Goal: Task Accomplishment & Management: Manage account settings

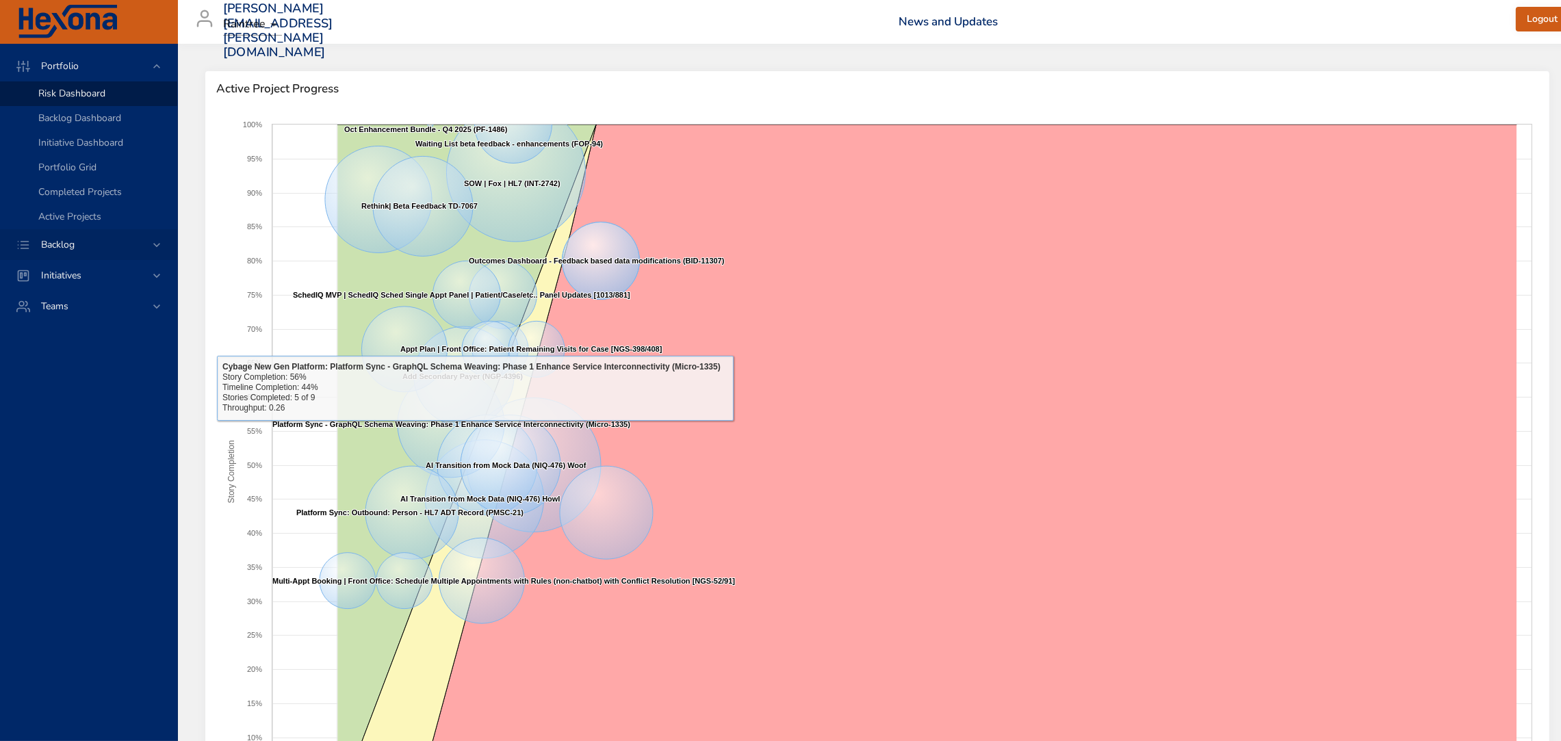
click at [114, 252] on div "Backlog" at bounding box center [88, 244] width 177 height 31
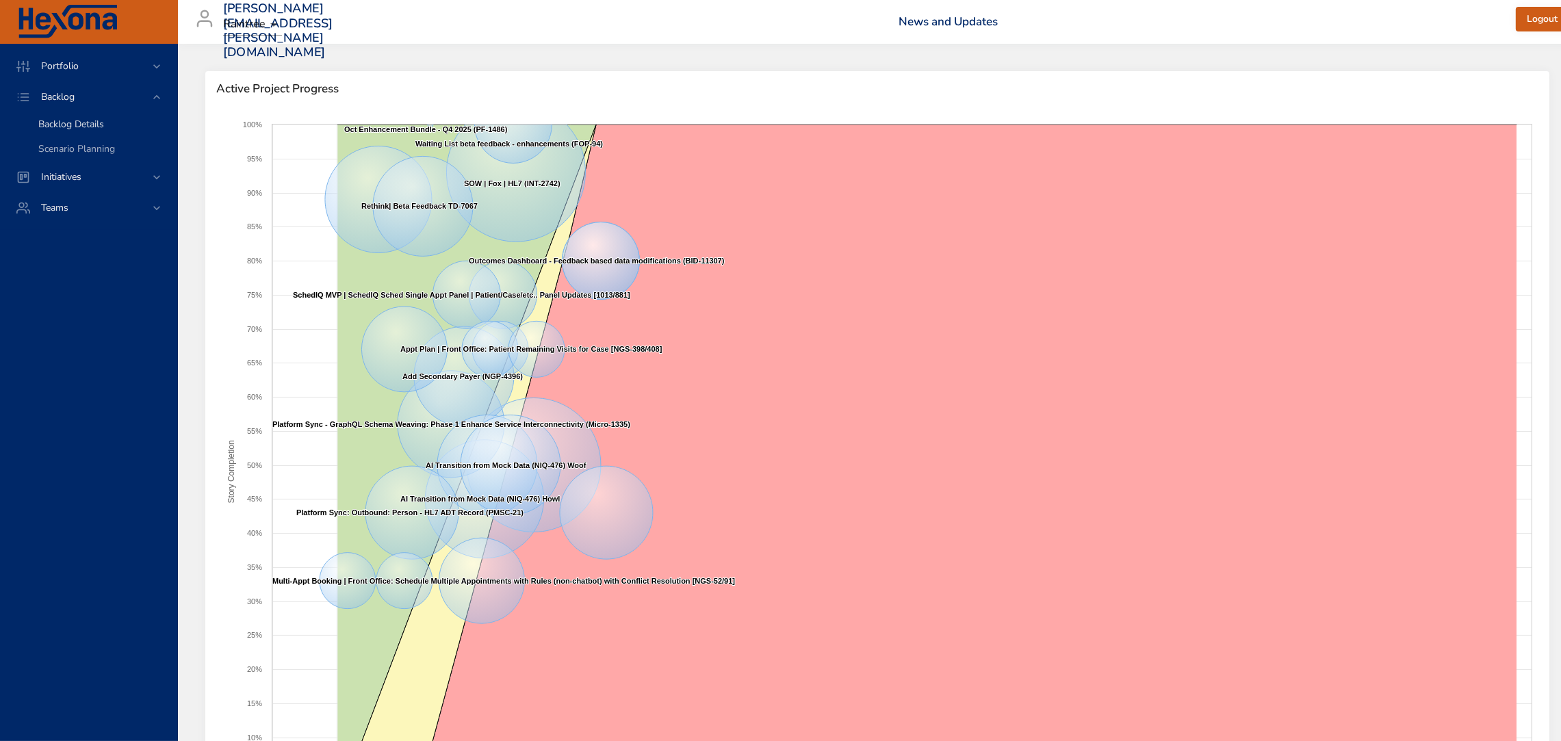
click at [72, 116] on link "Backlog Details" at bounding box center [88, 124] width 177 height 25
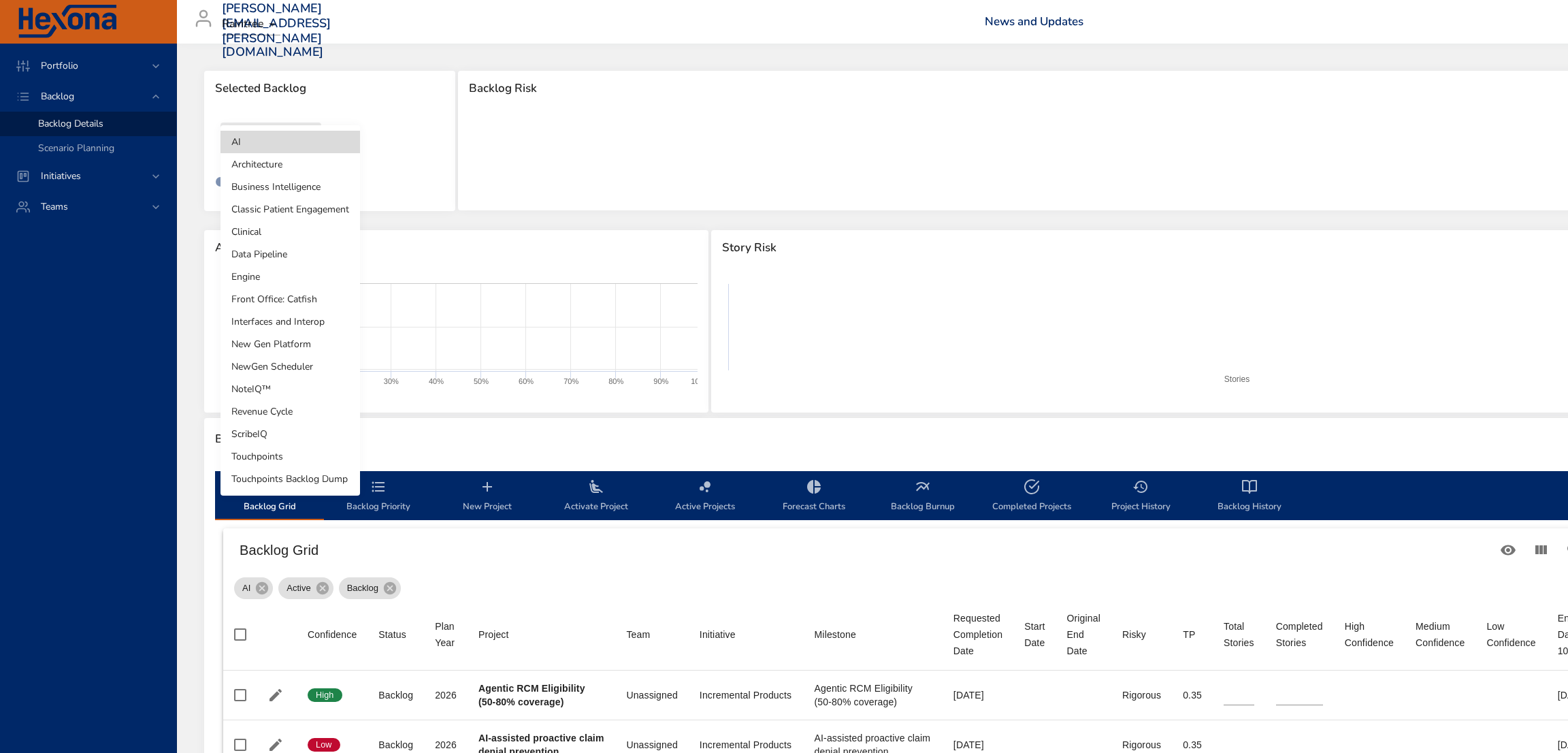
click at [310, 144] on body "Portfolio Backlog Backlog Details Scenario Planning Initiatives Teams [PERSON_N…" at bounding box center [784, 376] width 1568 height 753
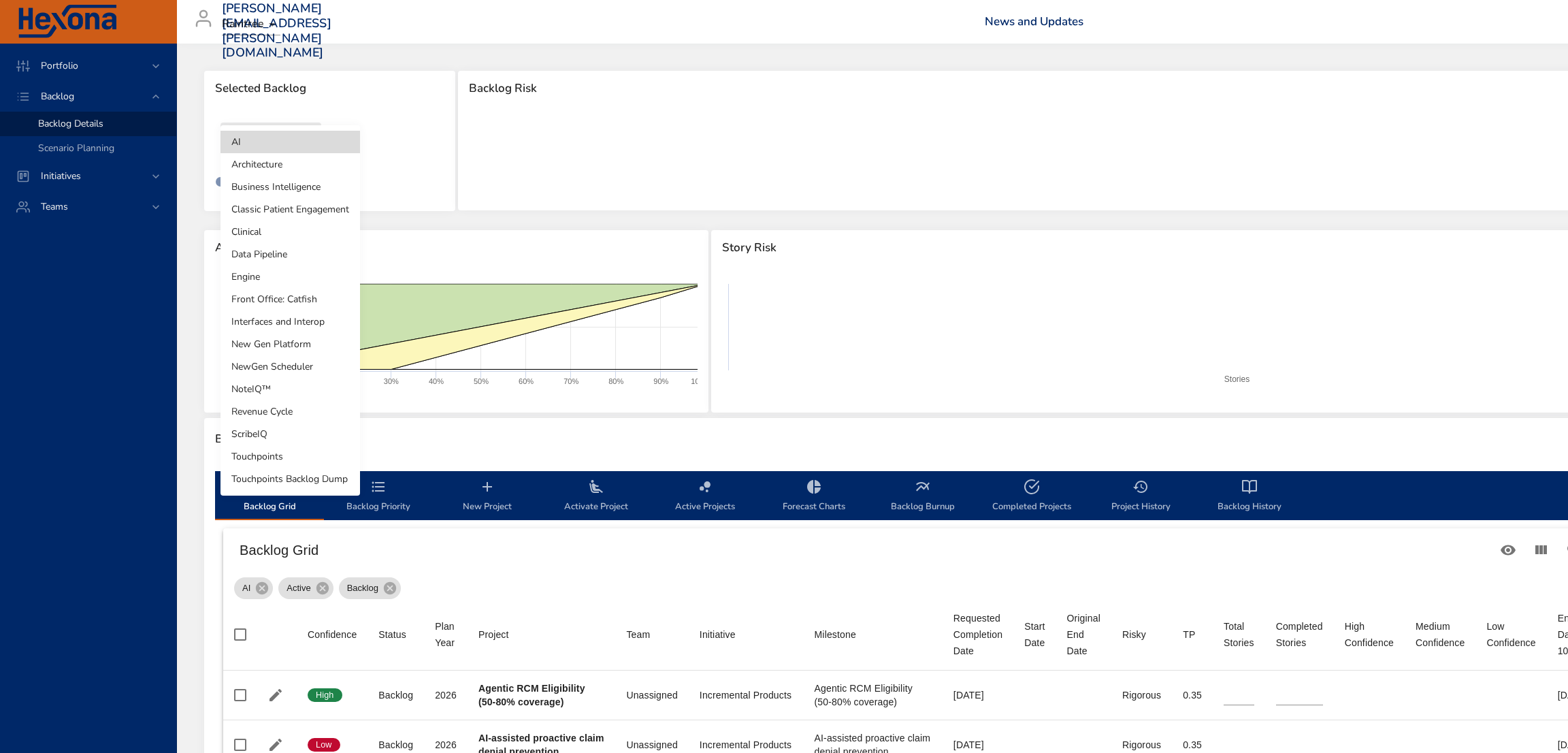
click at [308, 373] on li "NewGen Scheduler" at bounding box center [290, 366] width 139 height 23
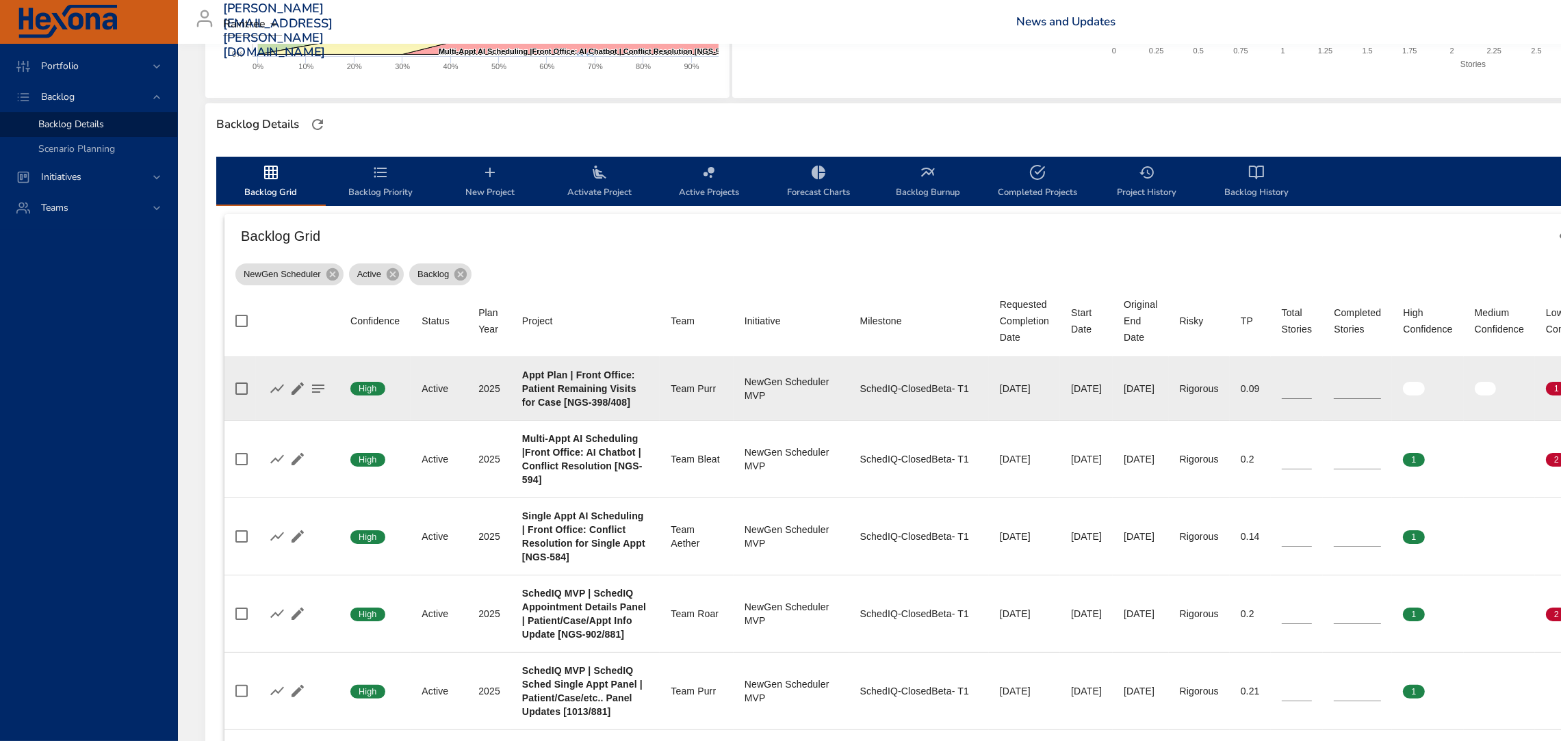
scroll to position [318, 0]
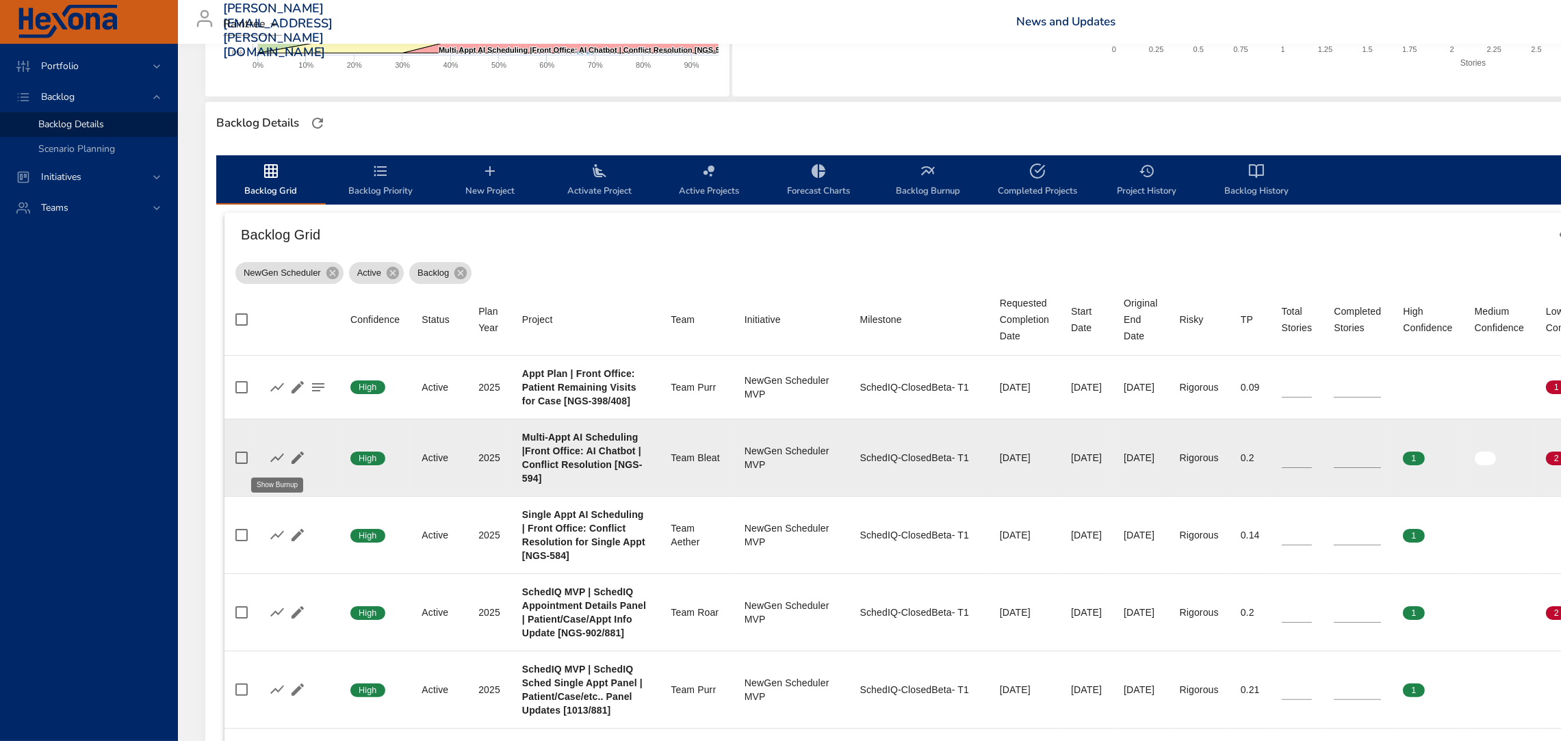
click at [277, 453] on icon "button" at bounding box center [277, 458] width 16 height 16
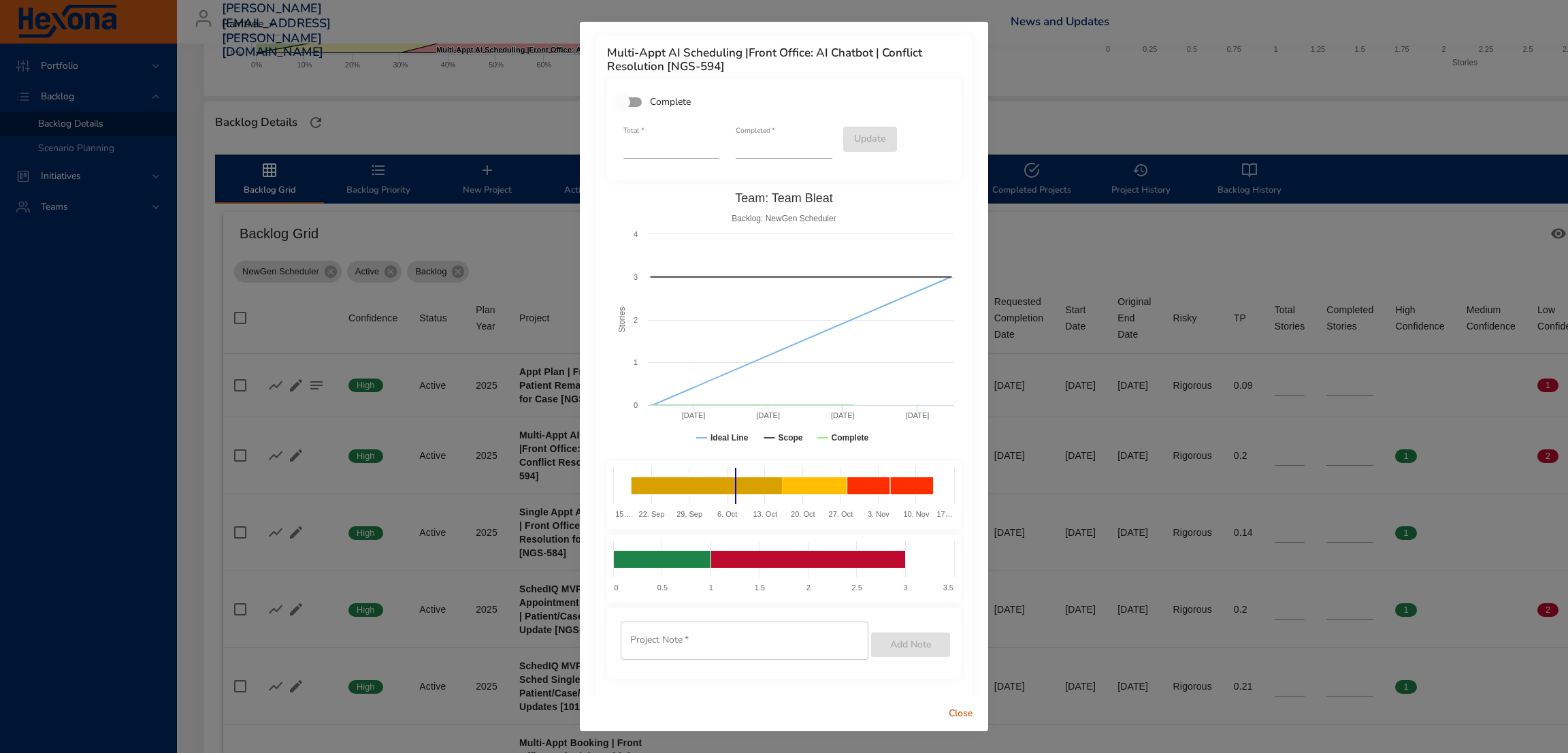
type input "*"
click at [814, 143] on input "*" at bounding box center [784, 148] width 96 height 22
click at [883, 117] on div "Total   * * Completed   * * Update" at bounding box center [784, 141] width 338 height 49
click at [854, 142] on span "Update" at bounding box center [870, 138] width 32 height 17
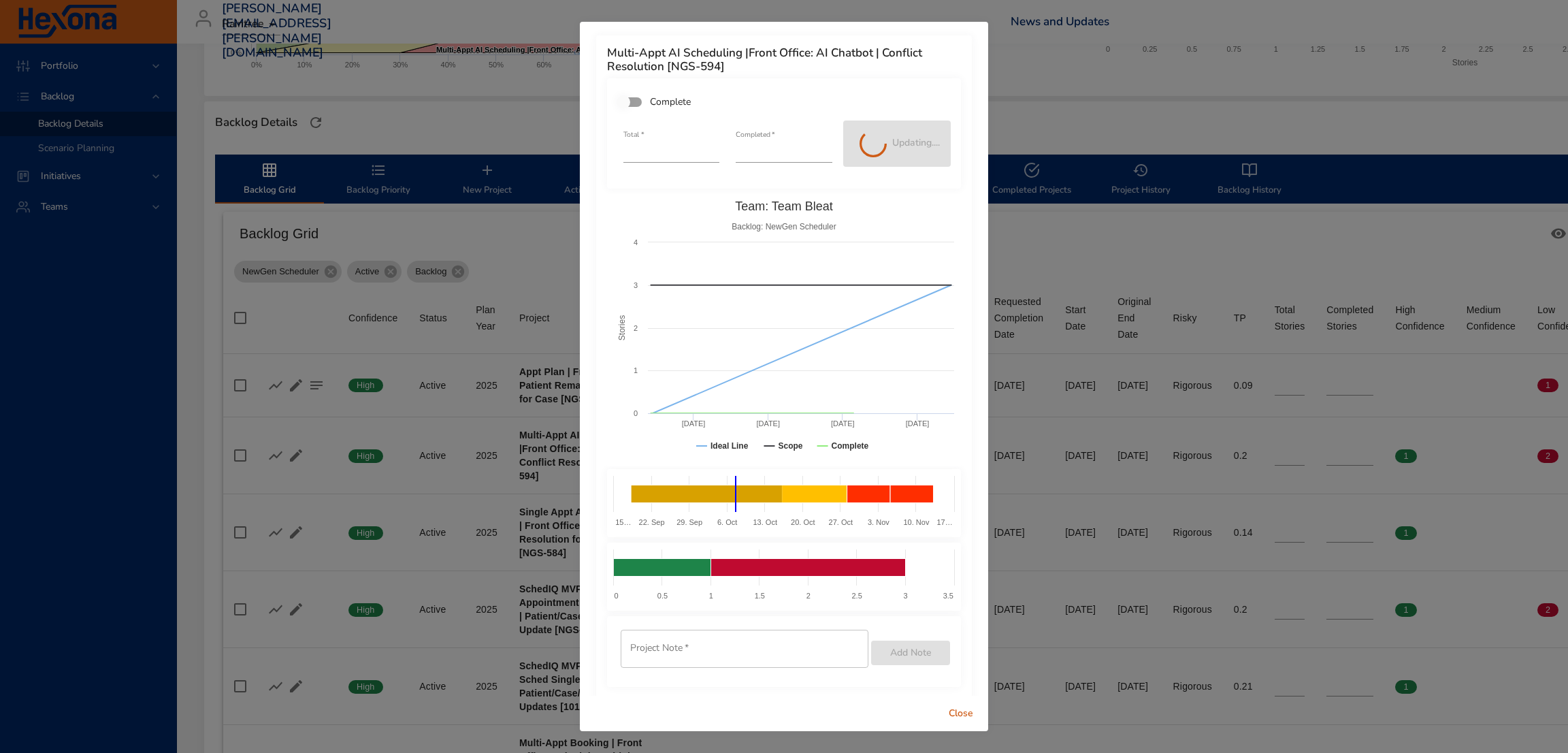
type input "*"
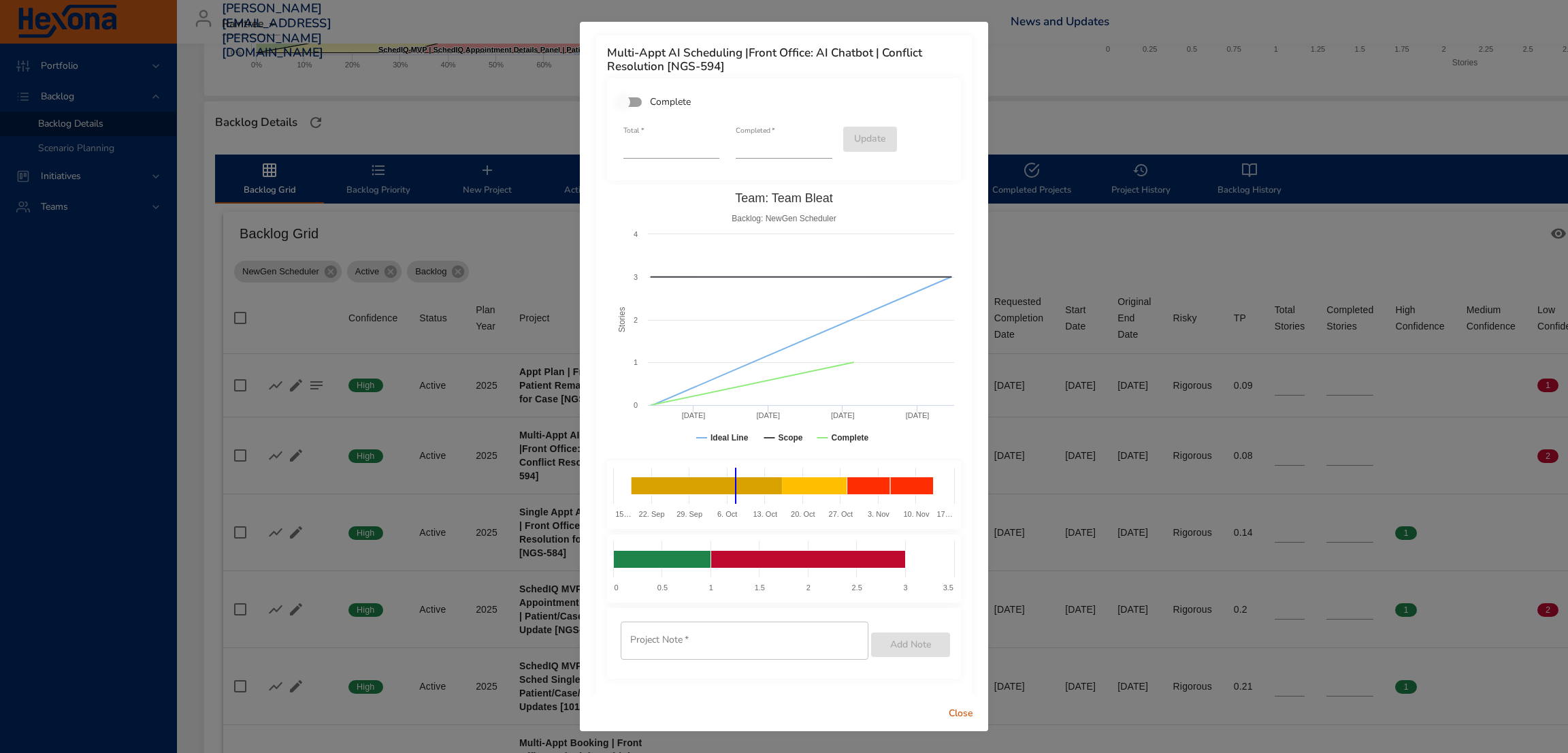
click at [962, 714] on span "Close" at bounding box center [960, 713] width 33 height 17
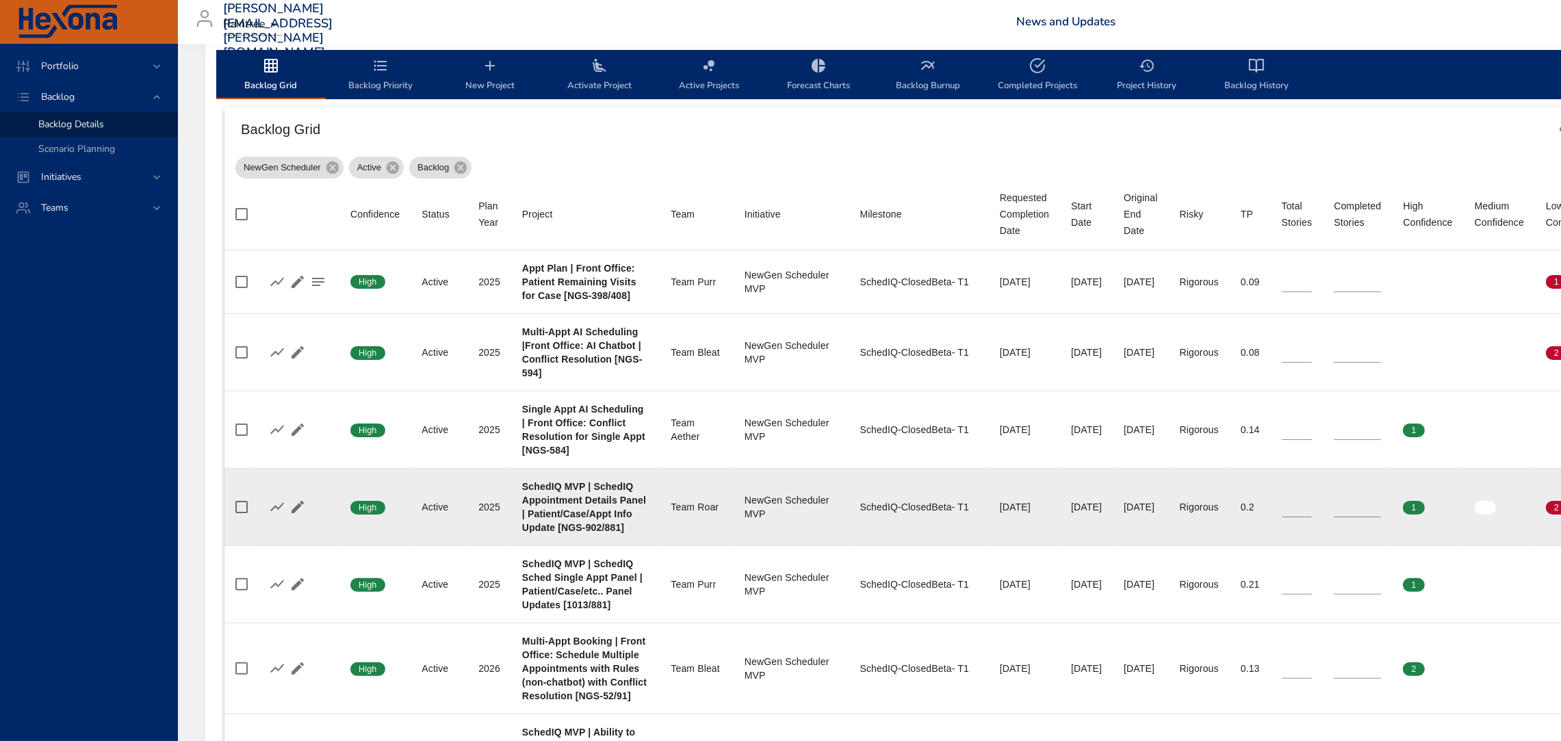
scroll to position [425, 0]
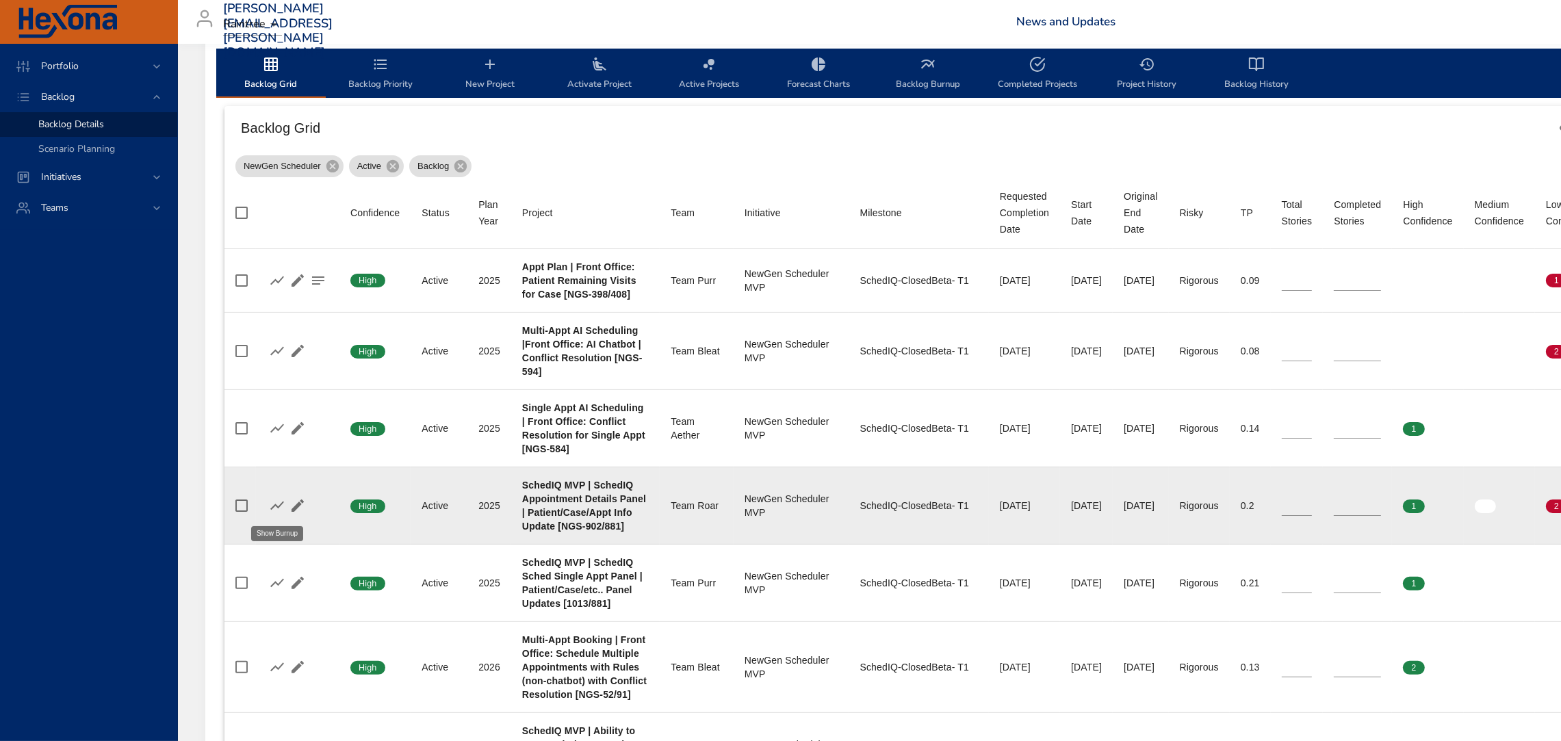
click at [278, 503] on icon "button" at bounding box center [277, 506] width 16 height 16
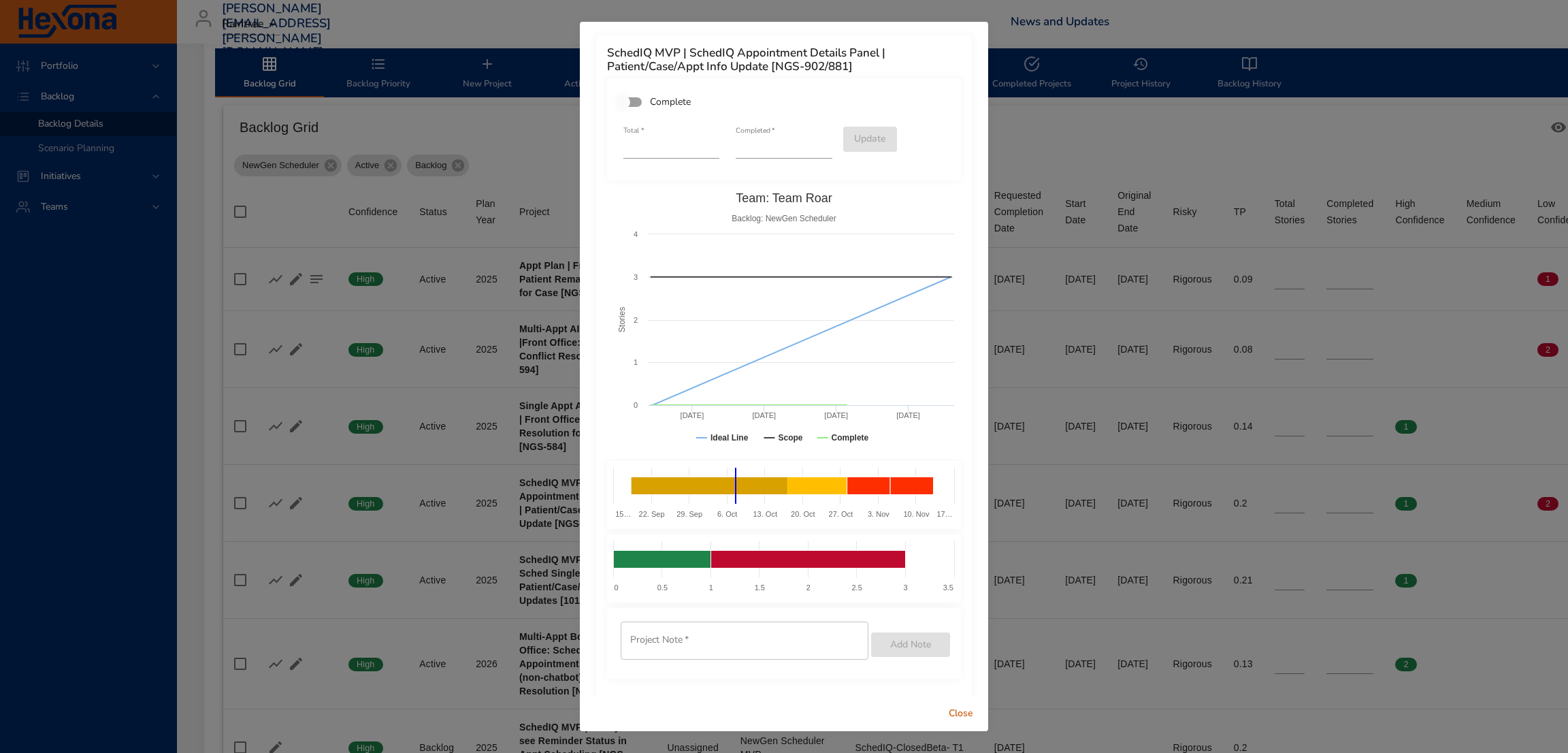
click at [814, 139] on input "*" at bounding box center [784, 148] width 96 height 22
type input "*"
click at [814, 139] on input "*" at bounding box center [784, 148] width 96 height 22
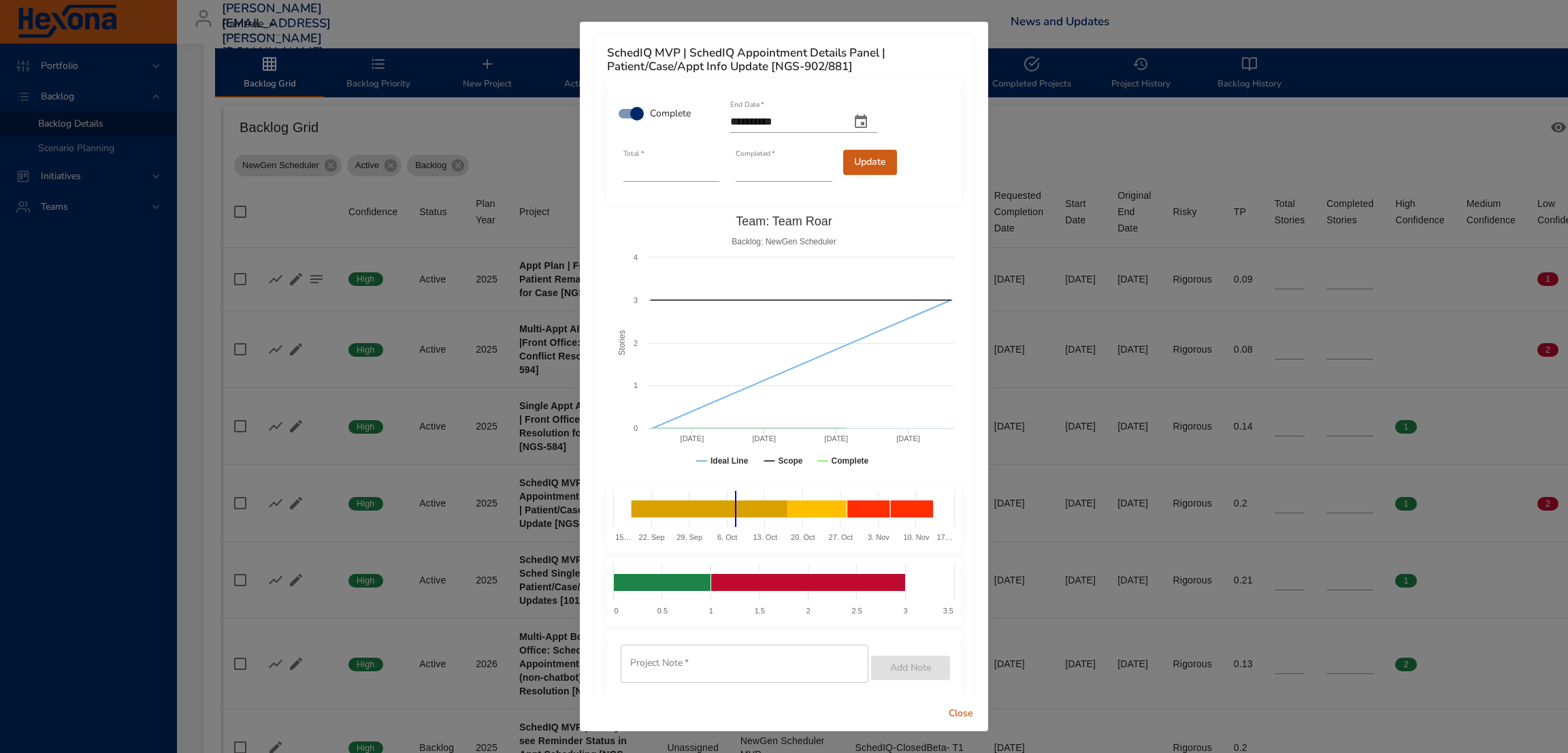
click at [854, 161] on span "Update" at bounding box center [870, 162] width 32 height 17
type input "*"
click at [960, 712] on span "Close" at bounding box center [960, 713] width 33 height 17
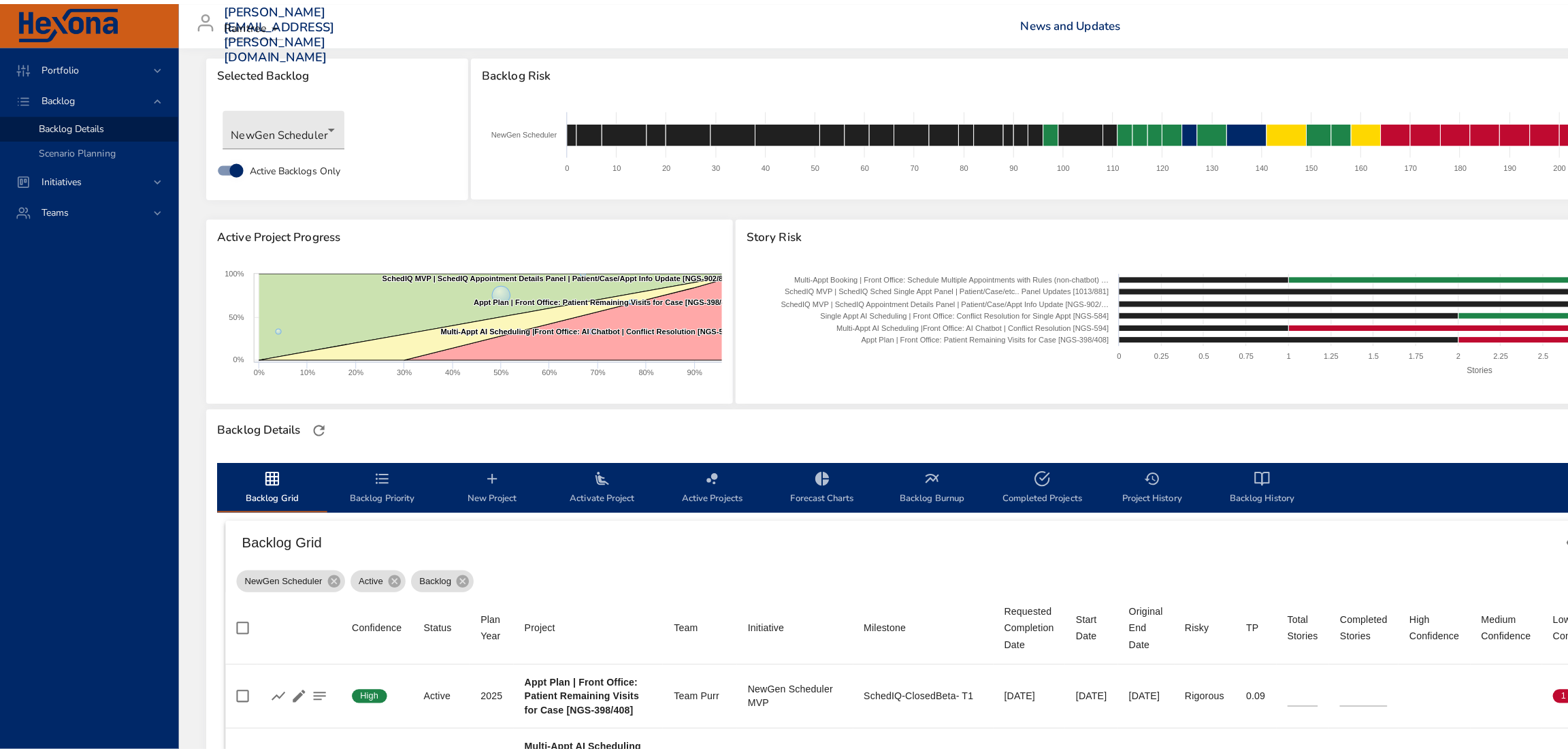
scroll to position [0, 0]
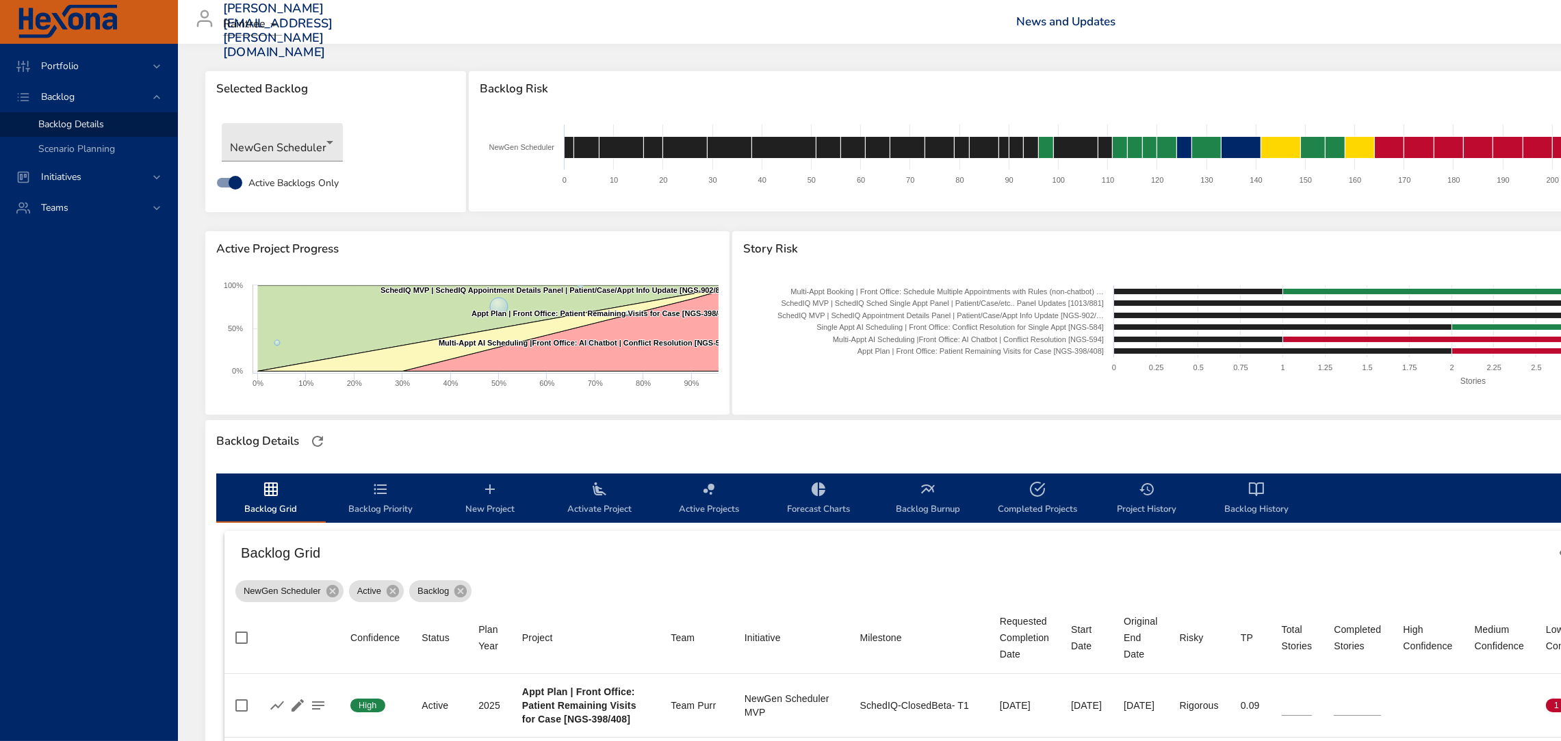
click at [607, 489] on icon "backlog-tab" at bounding box center [599, 489] width 16 height 16
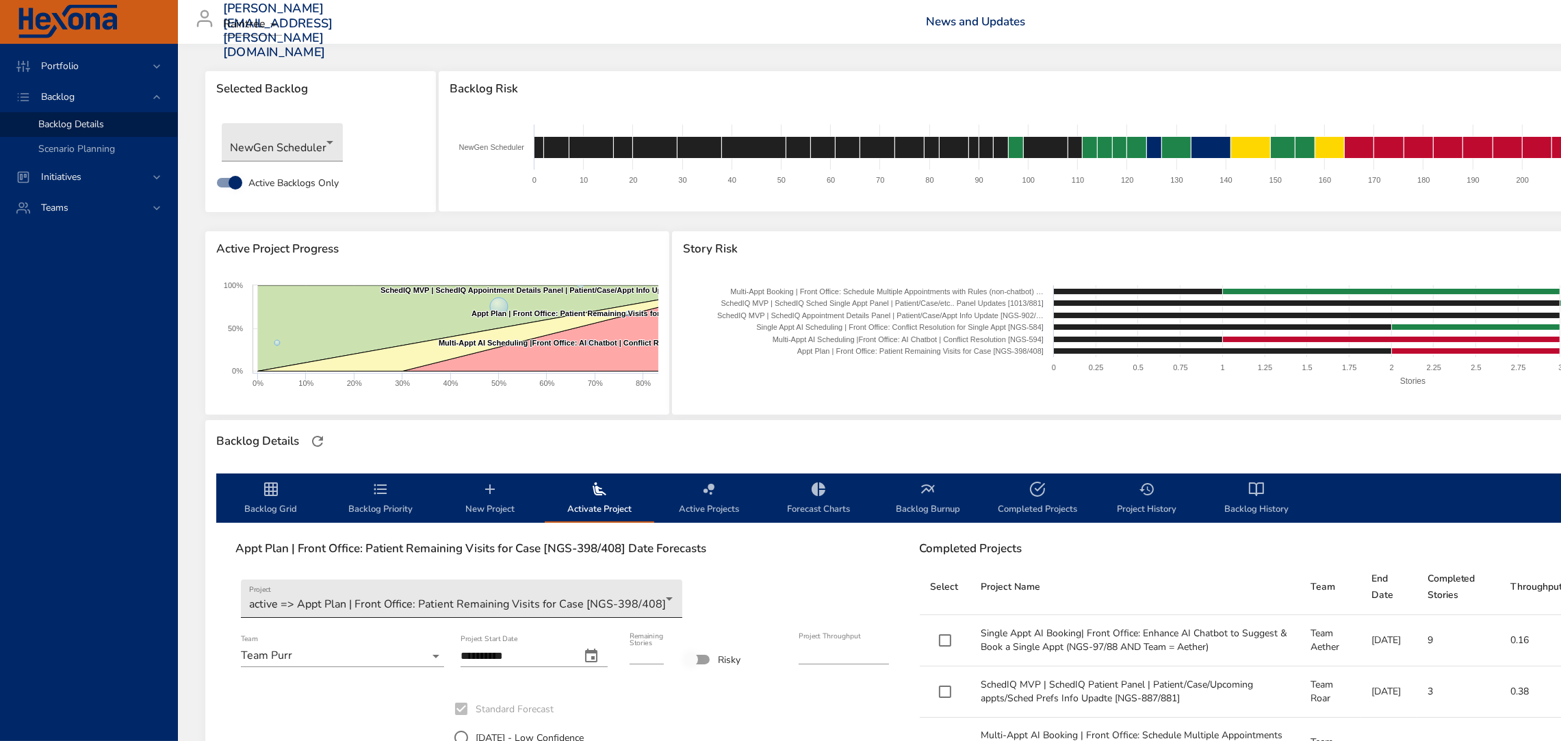
click at [520, 602] on body "Portfolio Backlog Backlog Details Scenario Planning Initiatives Teams [PERSON_N…" at bounding box center [780, 370] width 1561 height 741
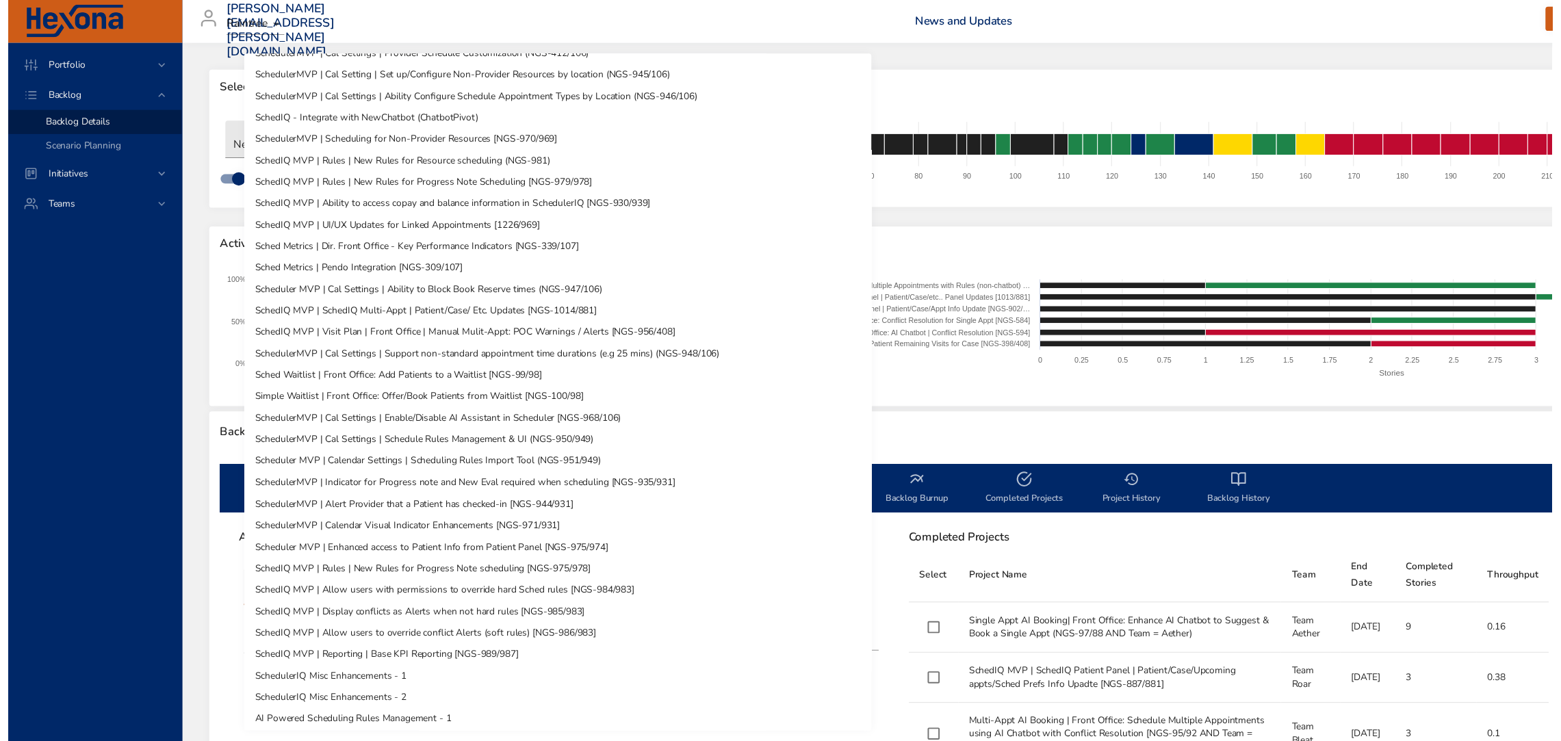
scroll to position [259, 0]
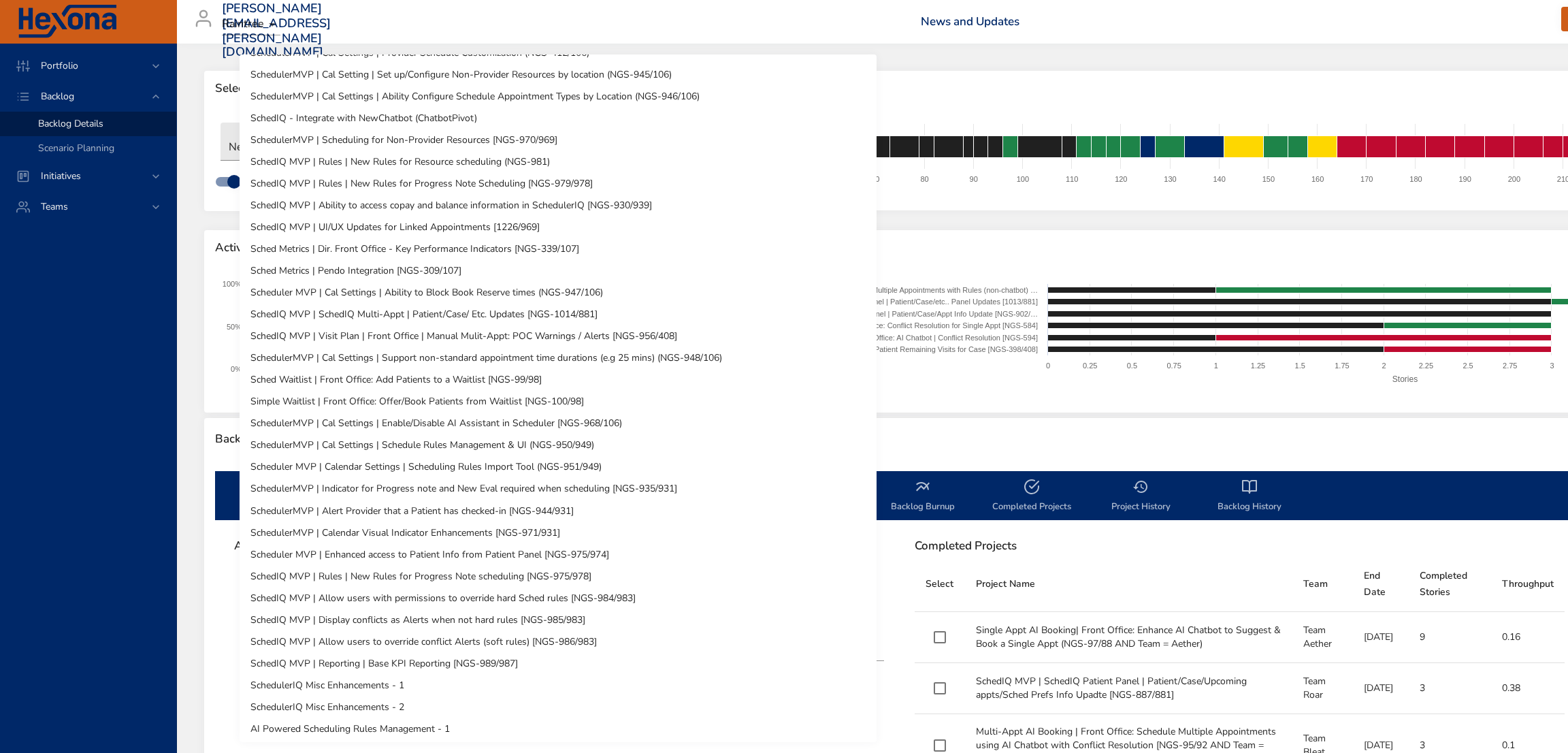
click at [578, 314] on li "SchedIQ MVP | SchedIQ Multi-Appt | Patient/Case/ Etc. Updates [NGS-1014/881]" at bounding box center [558, 314] width 637 height 22
type input "*"
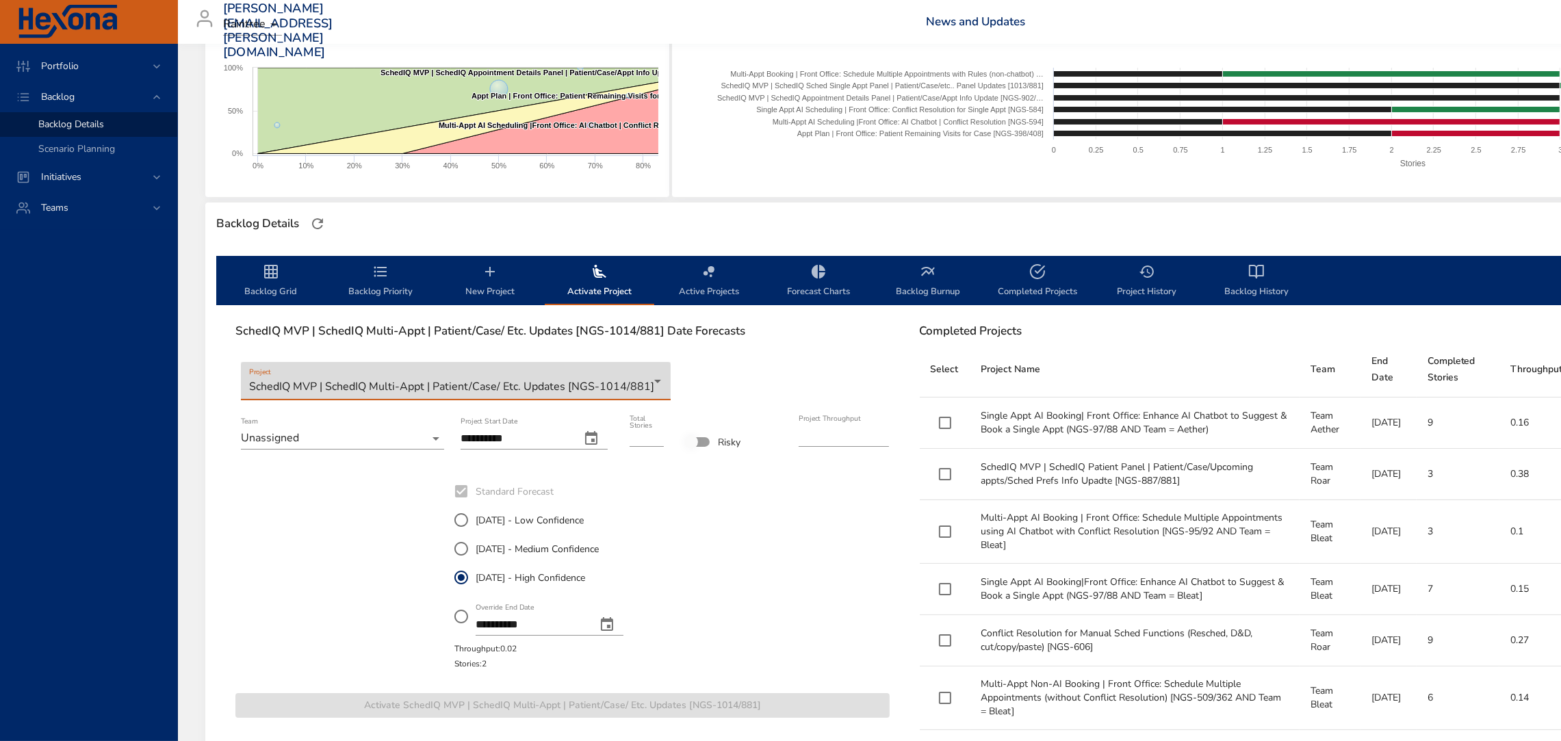
scroll to position [224, 0]
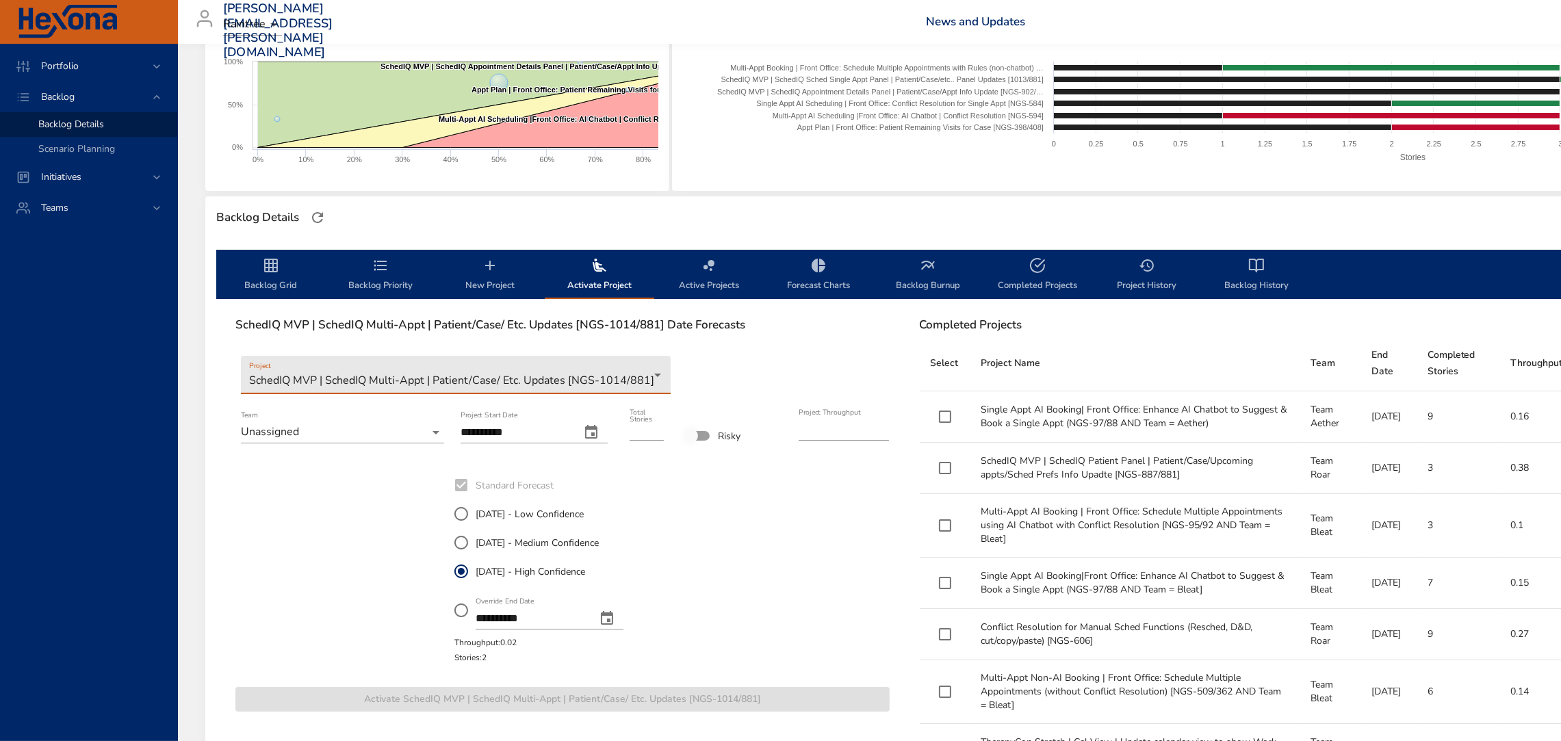
click at [356, 442] on body "Portfolio Backlog Backlog Details Scenario Planning Initiatives Teams [PERSON_N…" at bounding box center [780, 146] width 1561 height 741
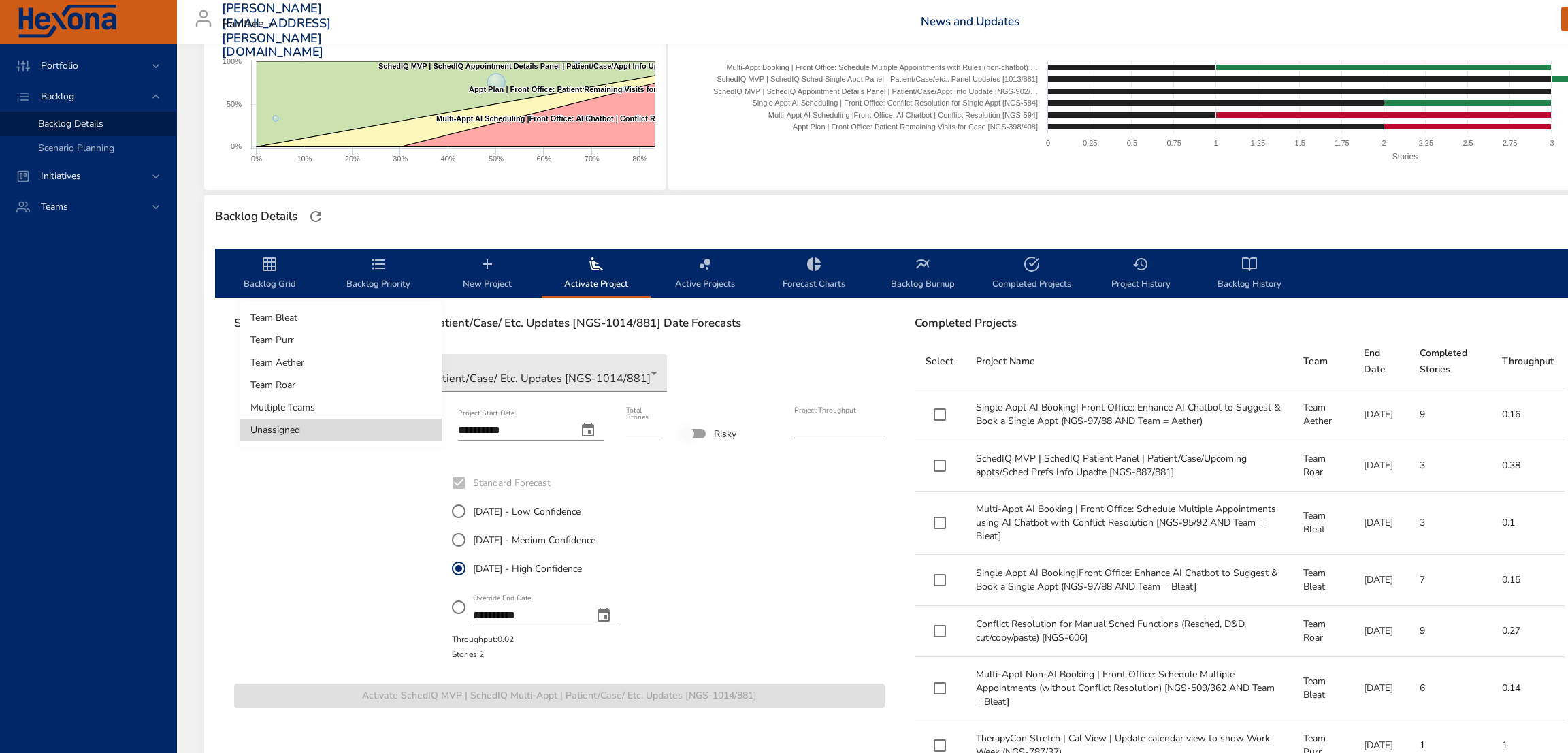
click at [309, 342] on li "Team Purr" at bounding box center [340, 340] width 202 height 23
type input "****"
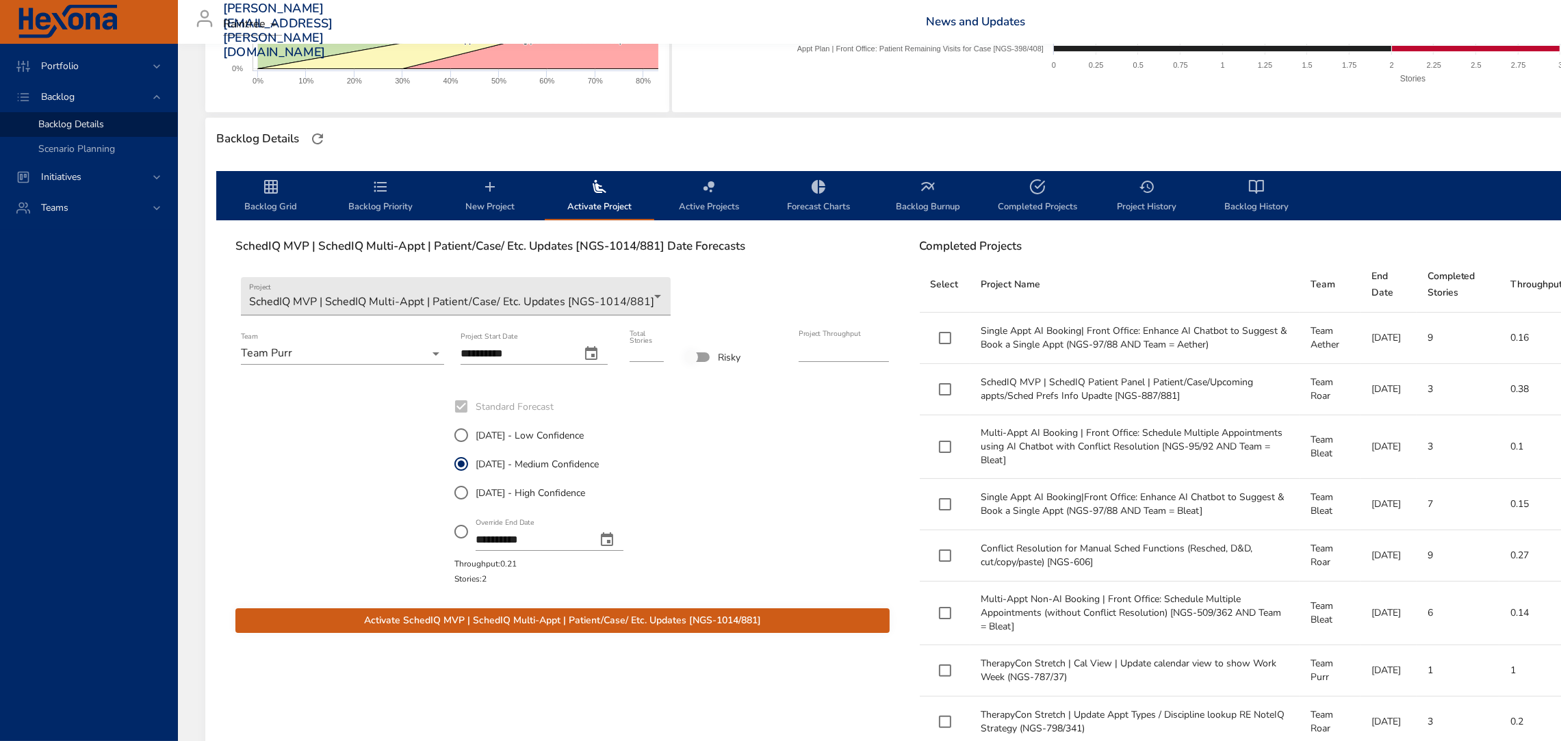
scroll to position [304, 0]
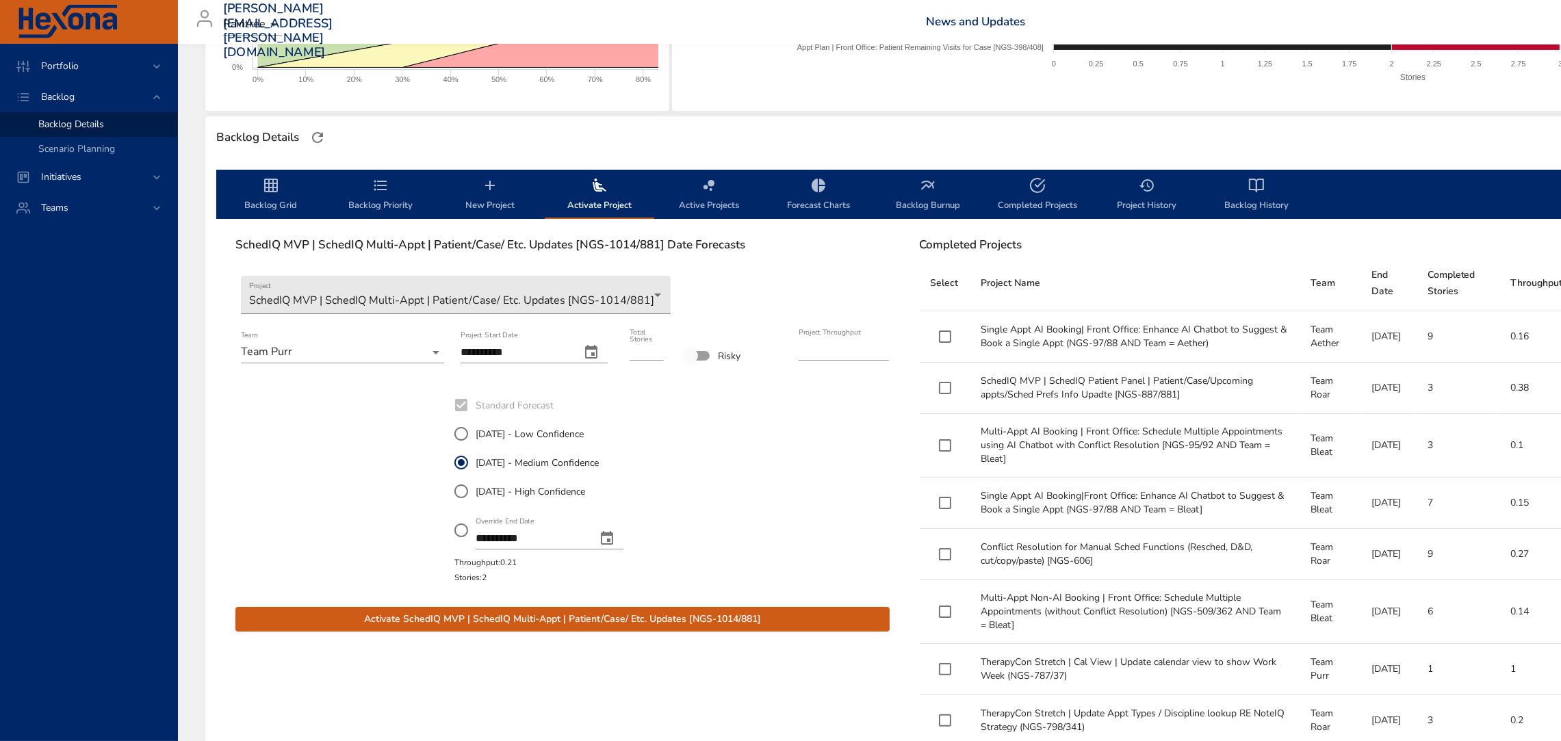
click at [588, 346] on icon "change date" at bounding box center [591, 352] width 12 height 14
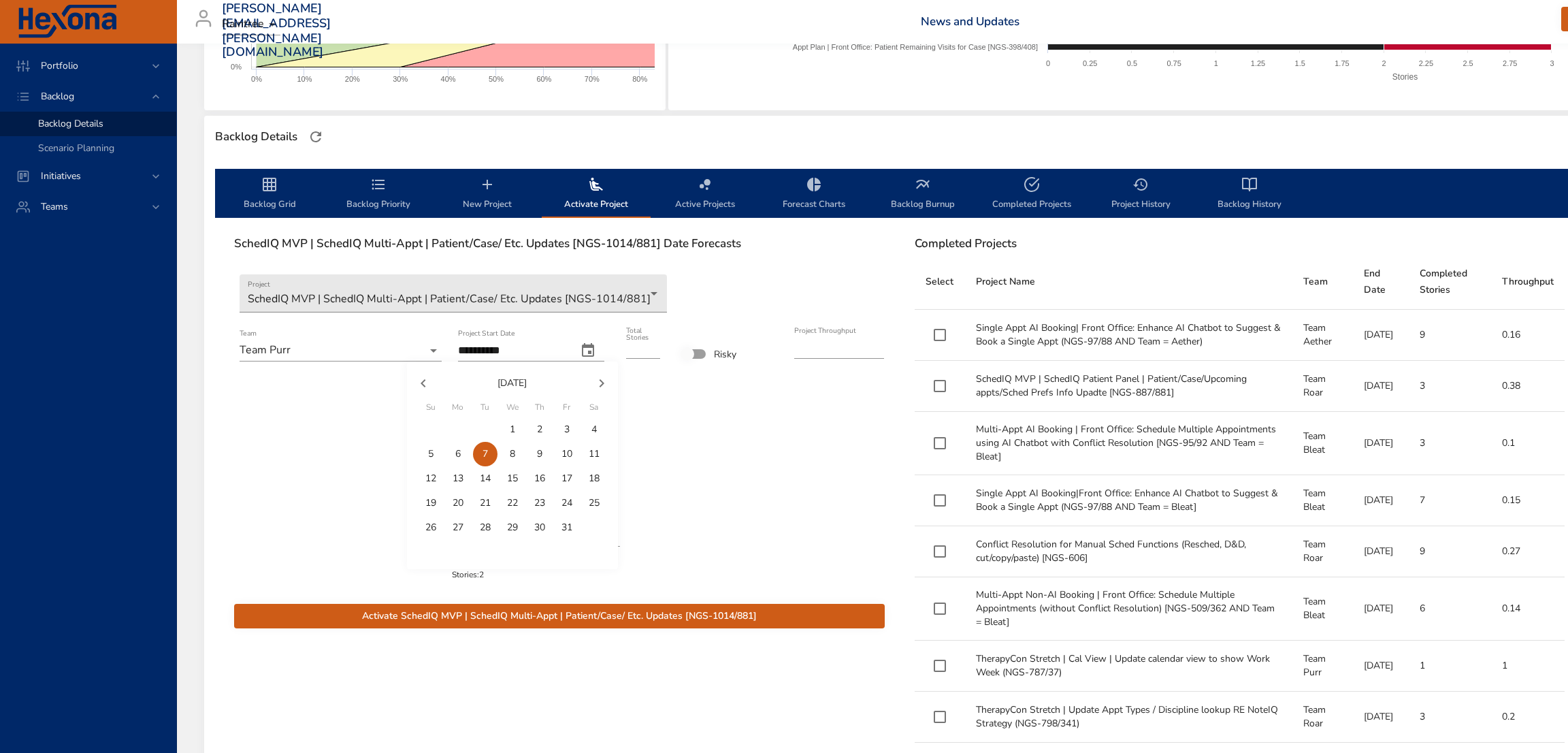
click at [516, 431] on span "1" at bounding box center [512, 430] width 25 height 14
type input "**********"
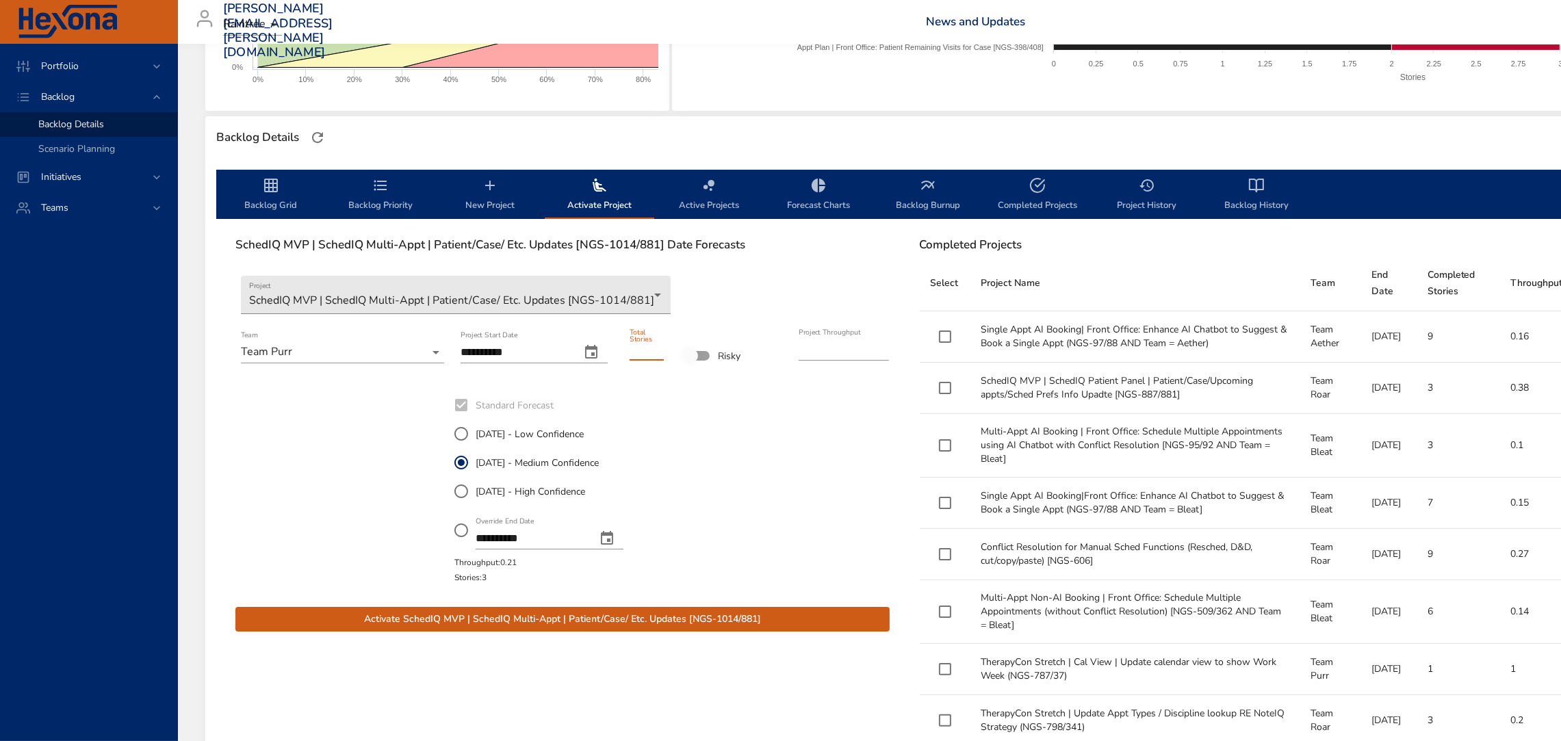
type input "*"
click at [657, 346] on input "*" at bounding box center [647, 350] width 34 height 22
click at [702, 424] on div at bounding box center [727, 488] width 110 height 197
click at [535, 621] on span "Activate SchedIQ MVP | SchedIQ Multi-Appt | Patient/Case/ Etc. Updates [NGS-101…" at bounding box center [562, 619] width 633 height 17
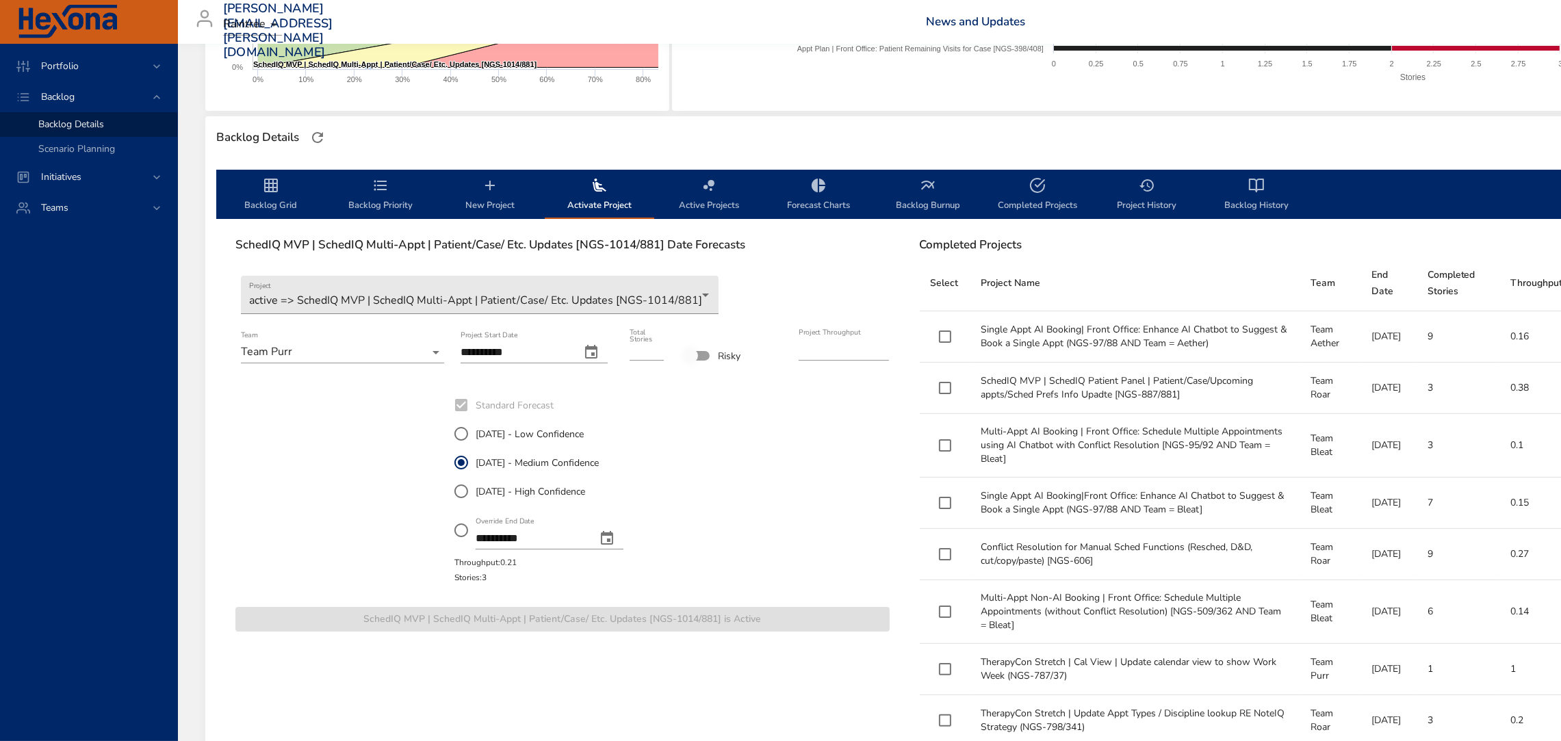
click at [276, 180] on icon "backlog-tab" at bounding box center [271, 185] width 16 height 16
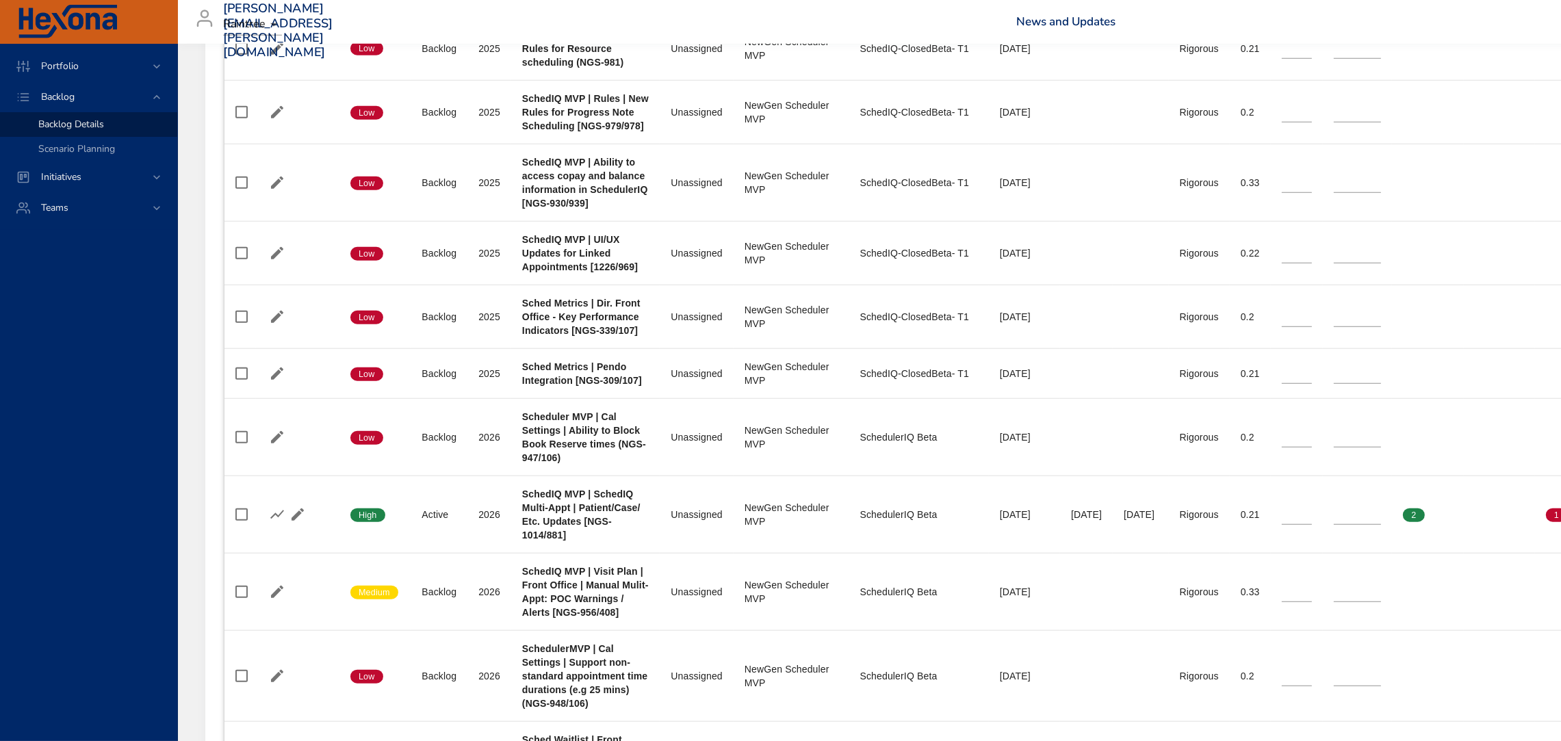
scroll to position [1887, 0]
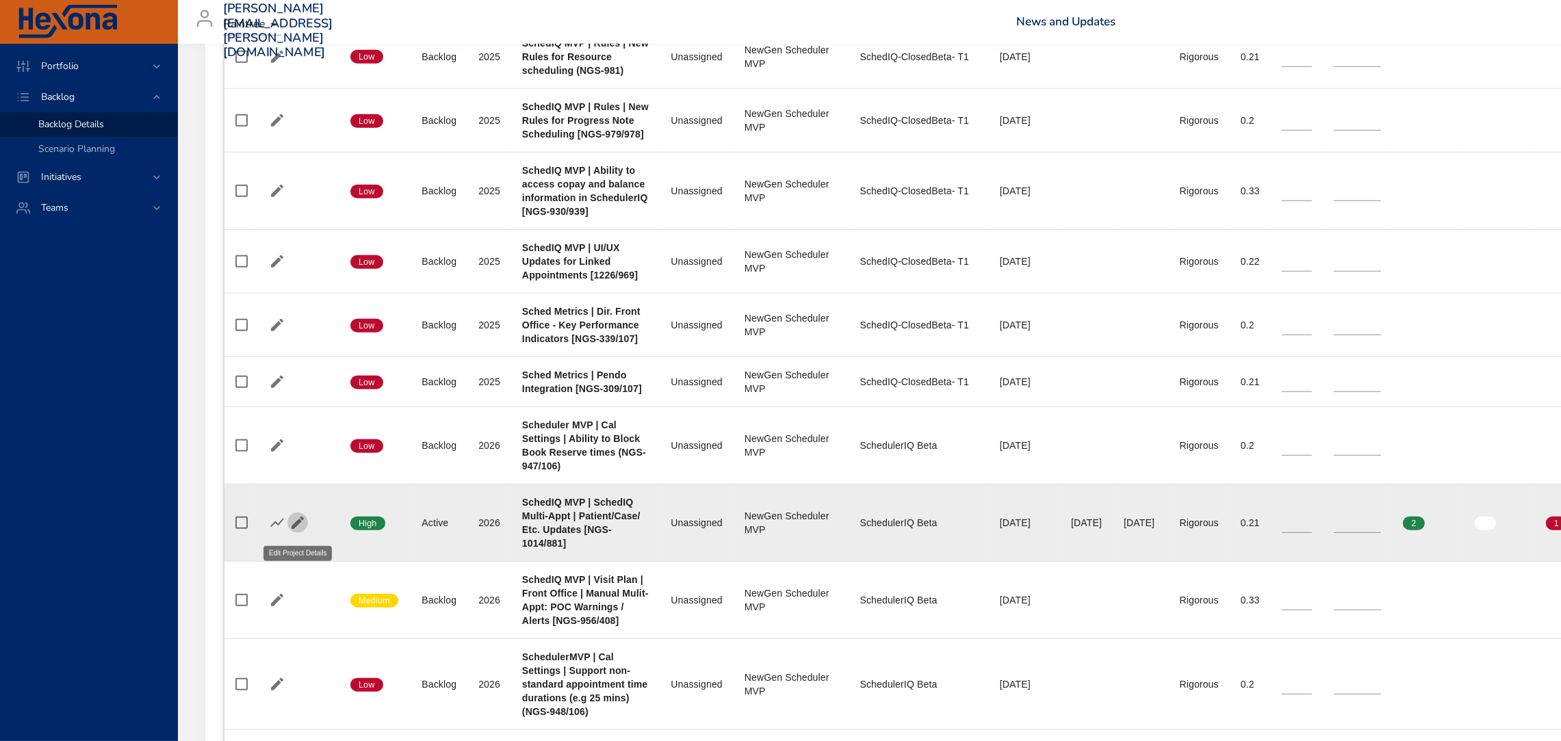
click at [288, 526] on button "button" at bounding box center [298, 523] width 21 height 21
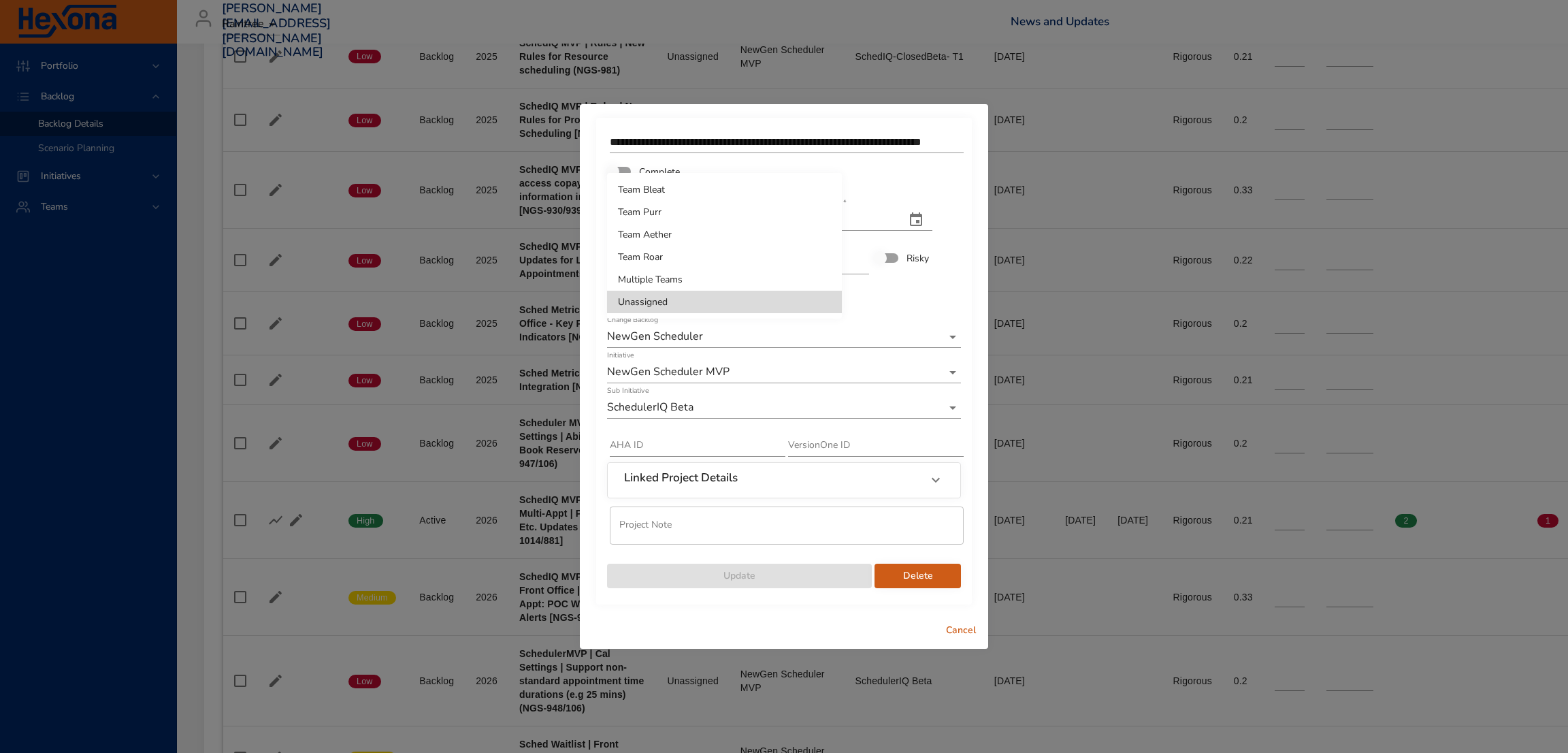
click at [672, 212] on li "Team Purr" at bounding box center [725, 212] width 235 height 23
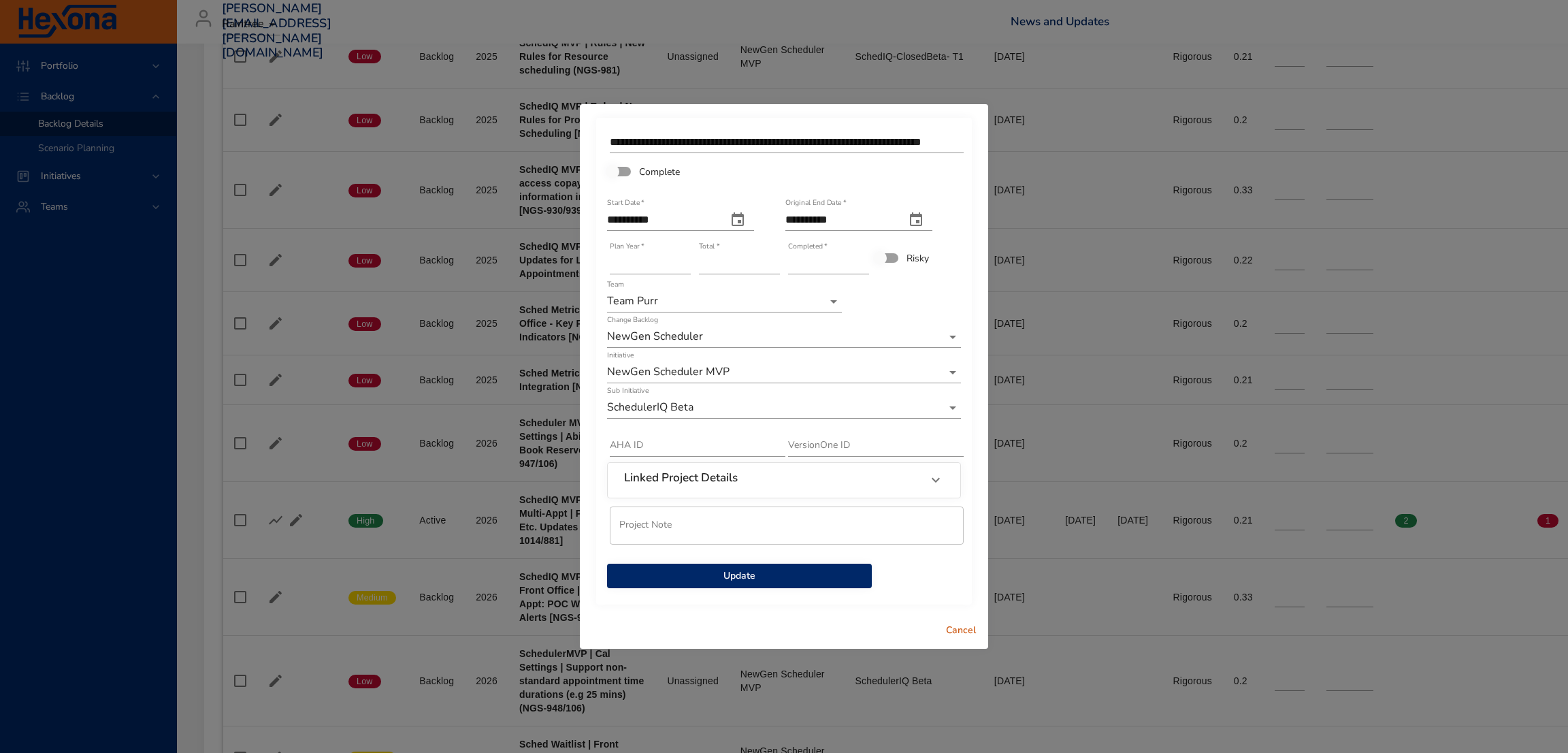
click at [771, 584] on span "Update" at bounding box center [740, 576] width 243 height 17
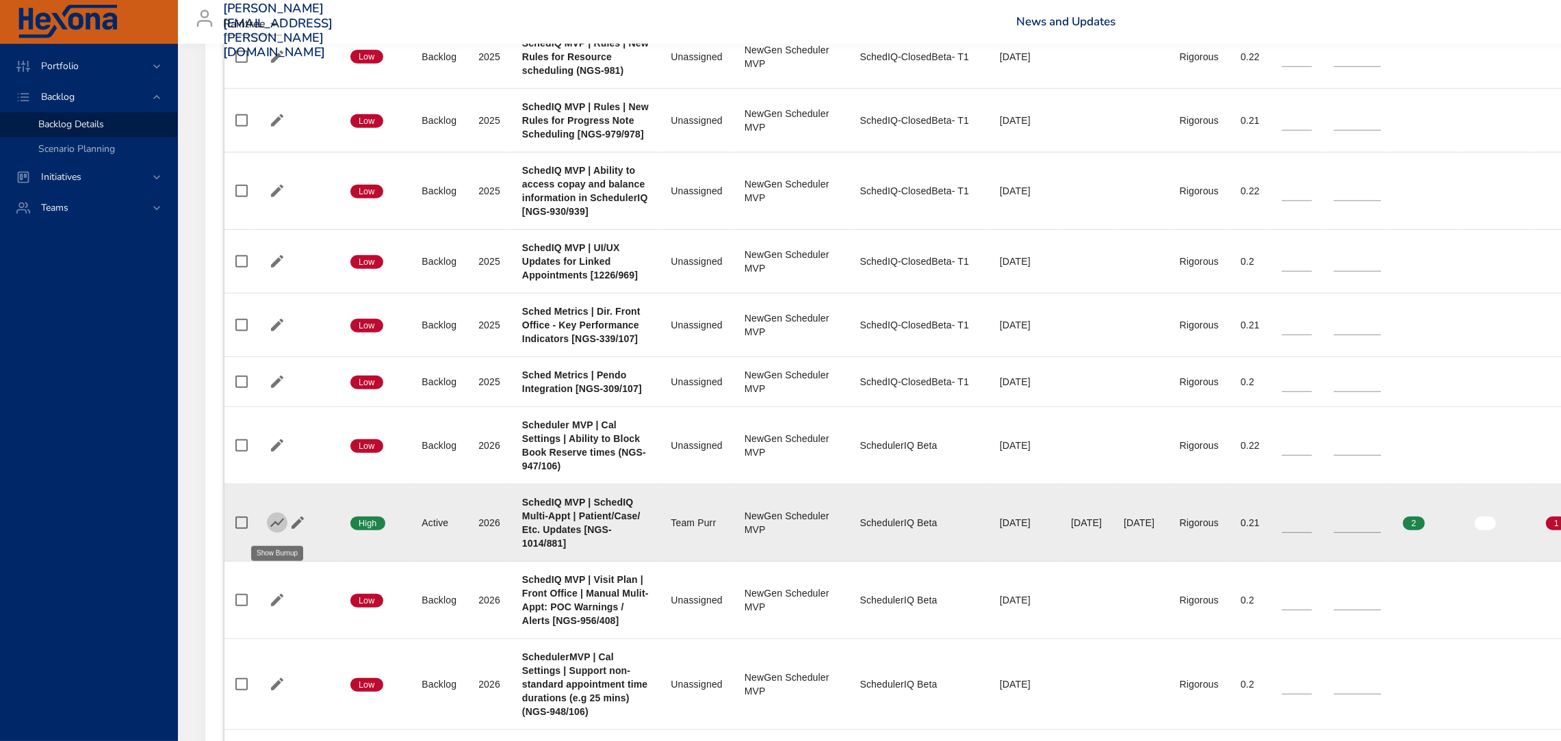
click at [272, 526] on icon "button" at bounding box center [277, 523] width 16 height 16
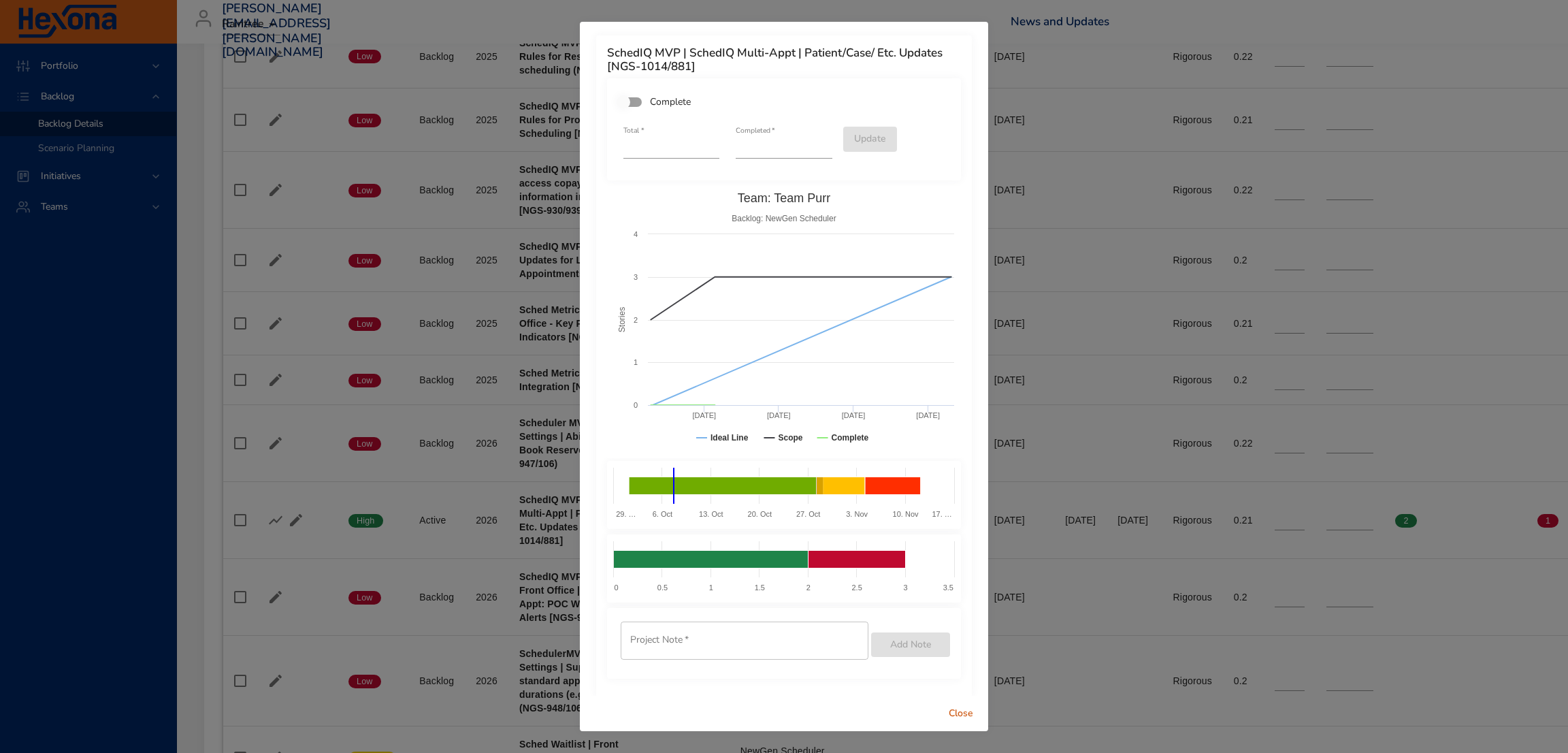
click at [816, 143] on input "*" at bounding box center [784, 148] width 96 height 22
type input "*"
click at [816, 143] on input "*" at bounding box center [784, 148] width 96 height 22
click at [854, 144] on span "Update" at bounding box center [870, 138] width 32 height 17
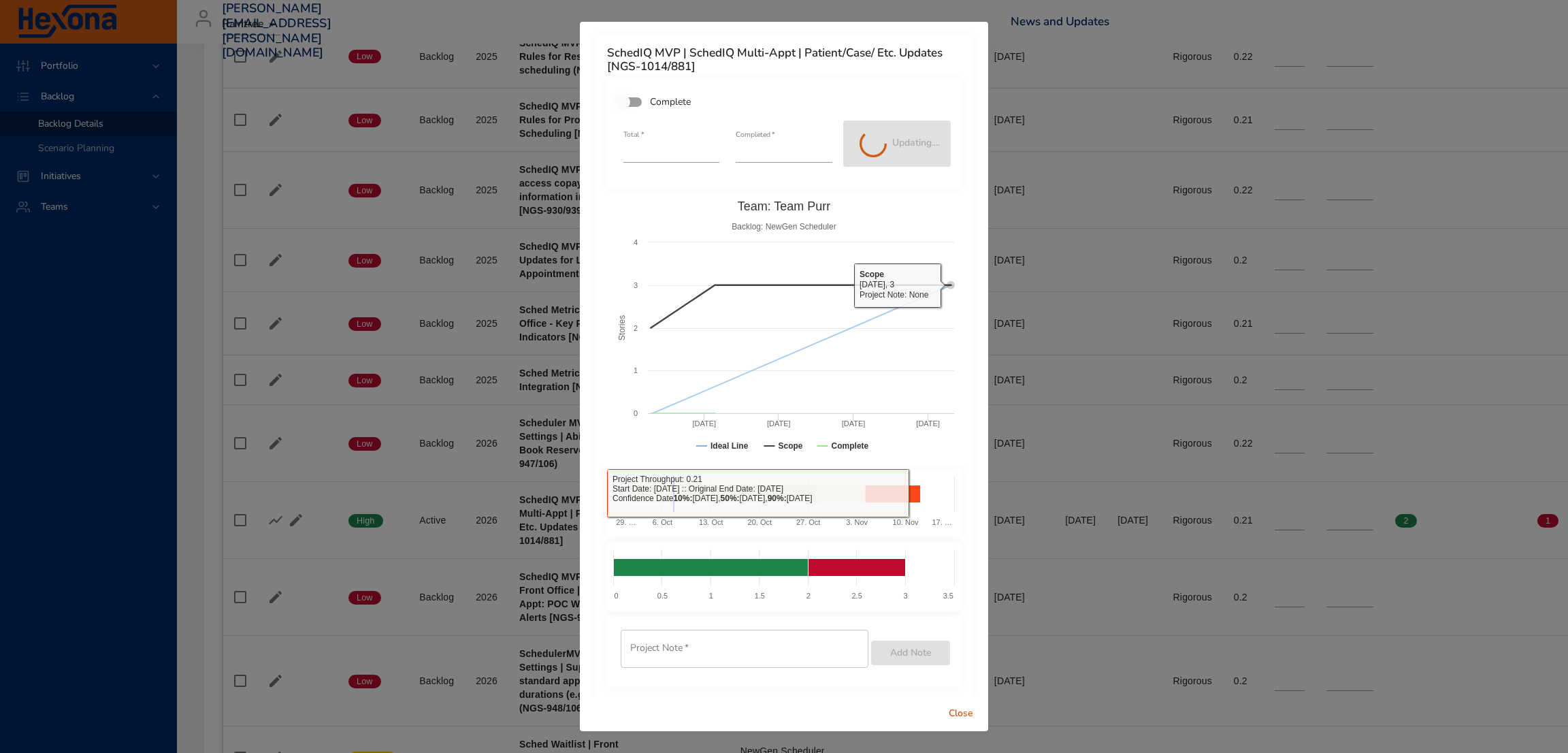
type input "*"
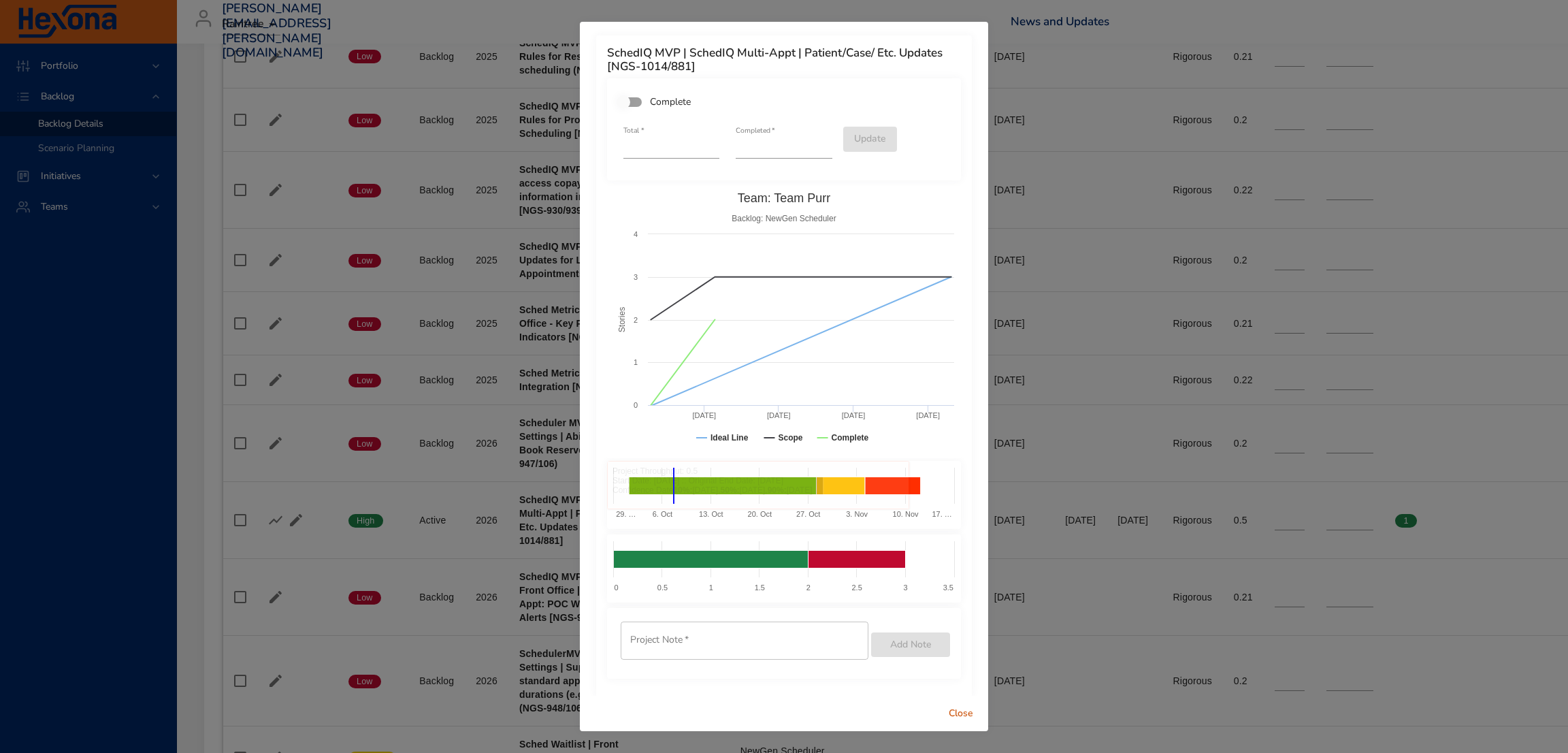
click at [960, 717] on span "Close" at bounding box center [960, 713] width 33 height 17
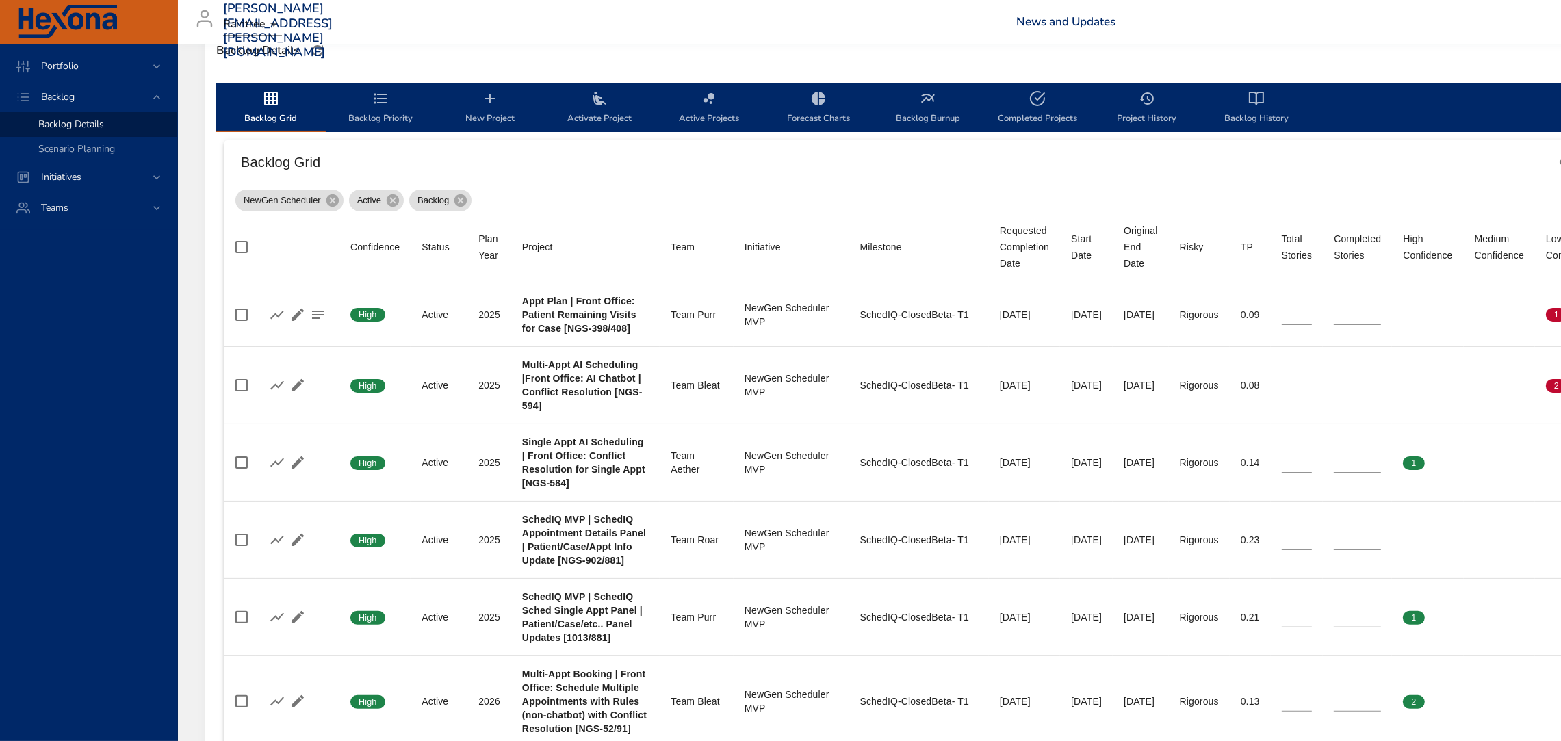
scroll to position [390, 0]
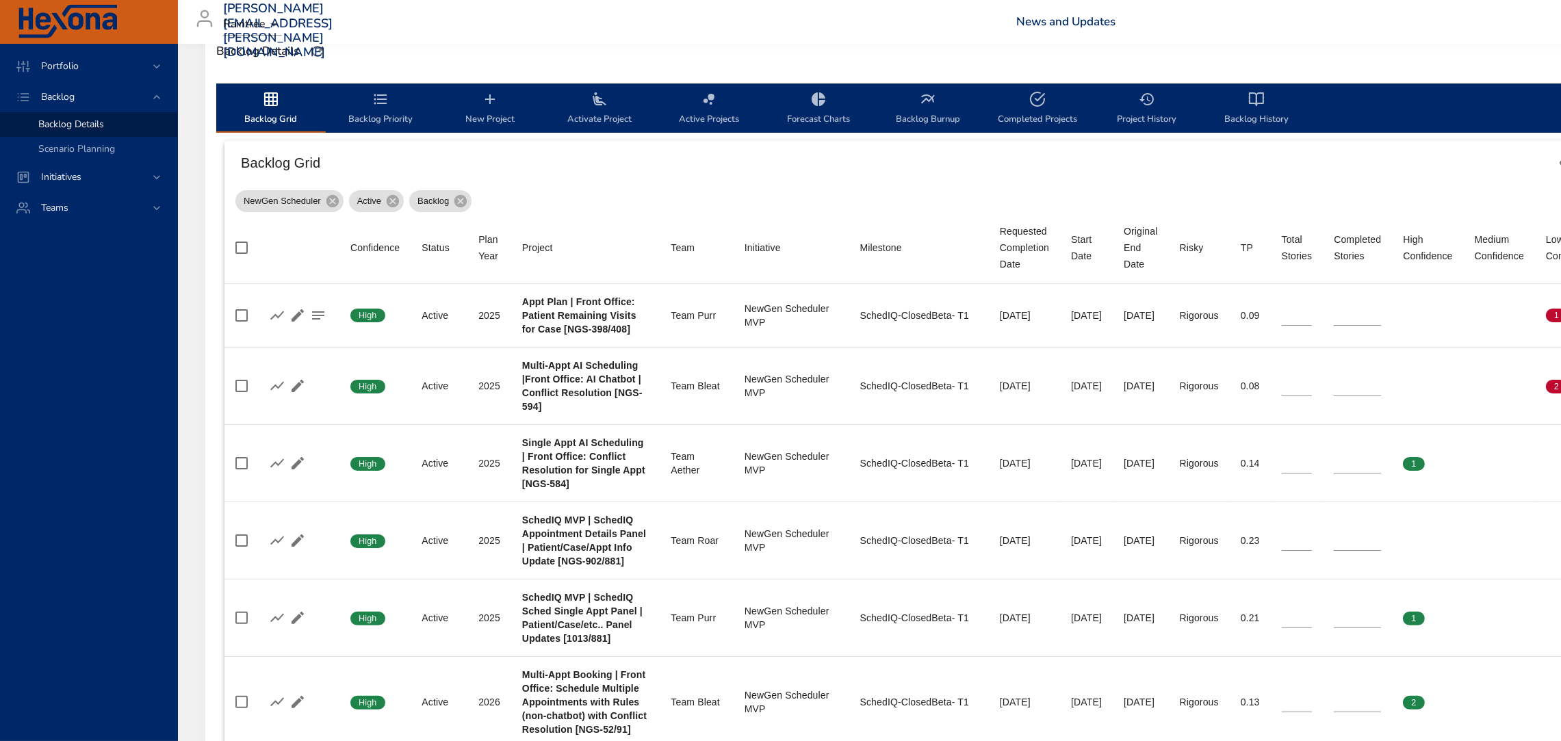
click at [374, 91] on icon "backlog-tab" at bounding box center [380, 99] width 16 height 16
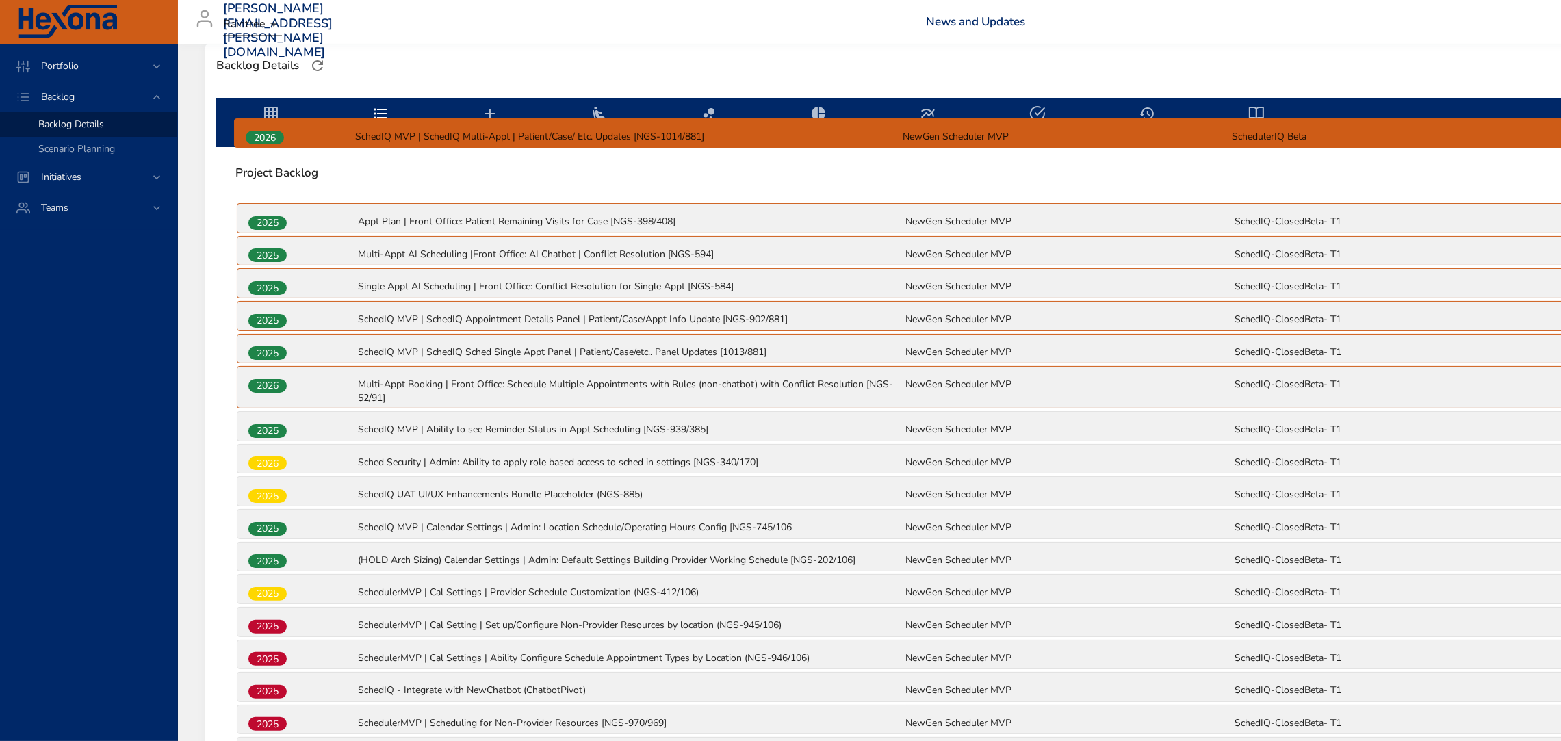
scroll to position [366, 0]
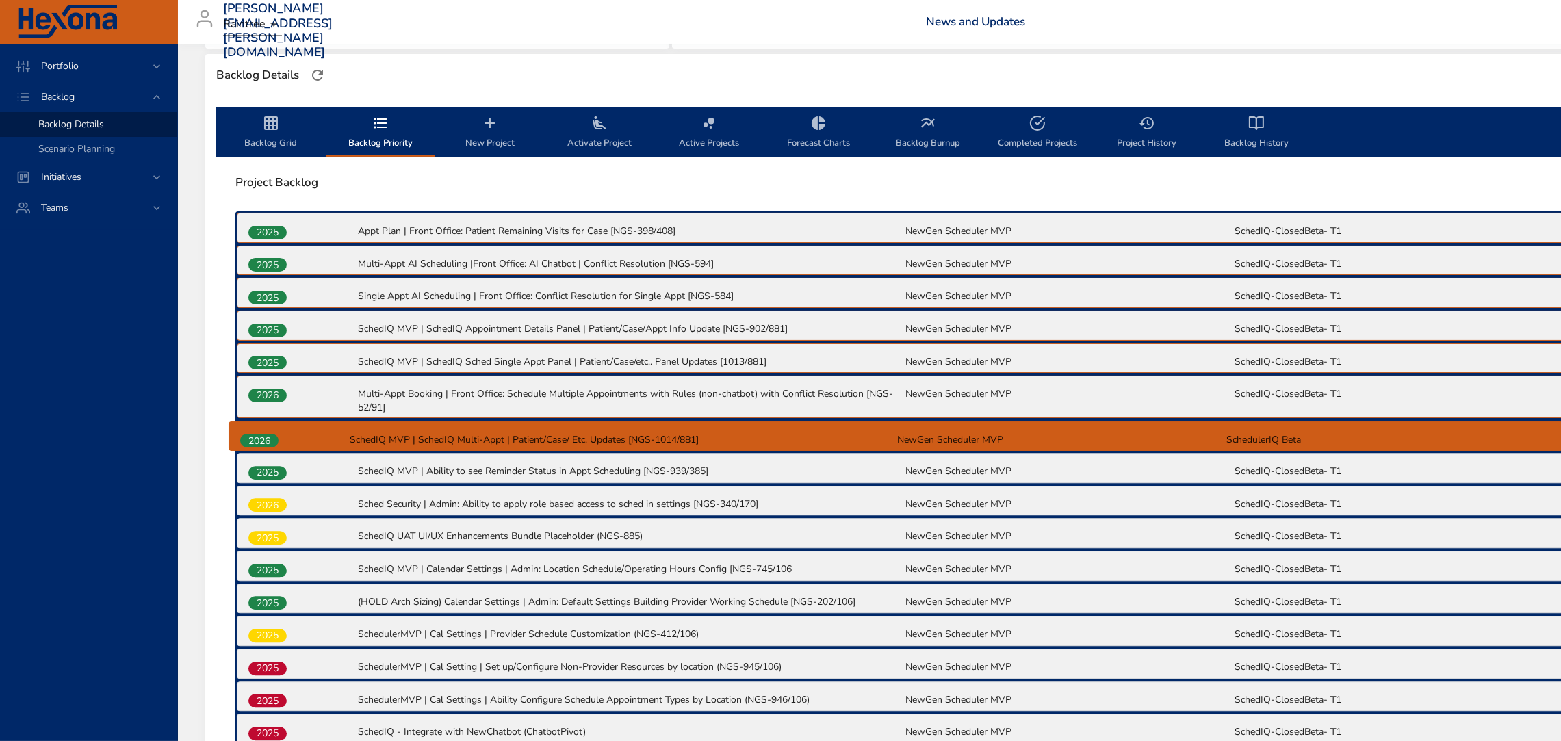
drag, startPoint x: 259, startPoint y: 547, endPoint x: 251, endPoint y: 424, distance: 122.8
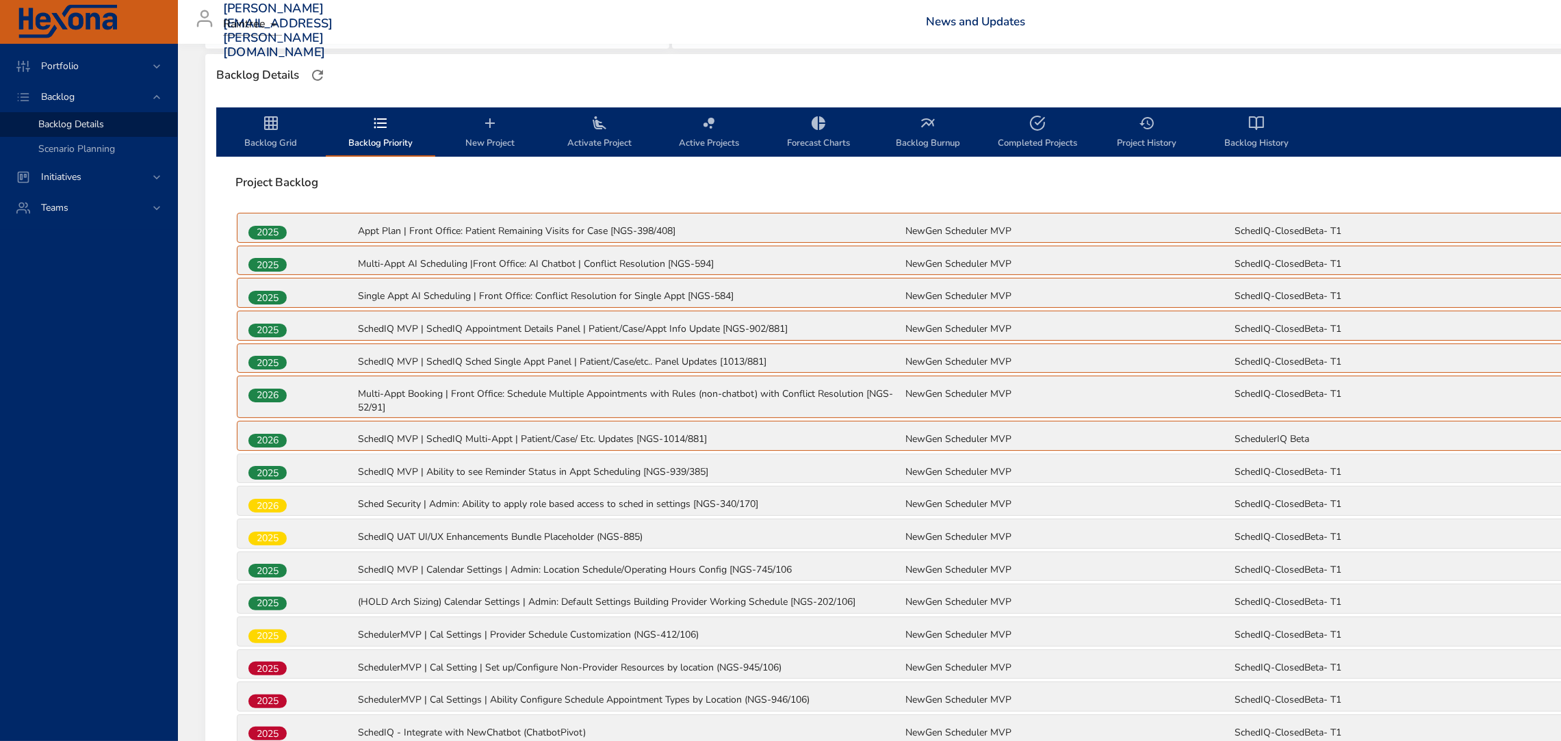
click at [267, 129] on icon "backlog-tab" at bounding box center [271, 123] width 14 height 14
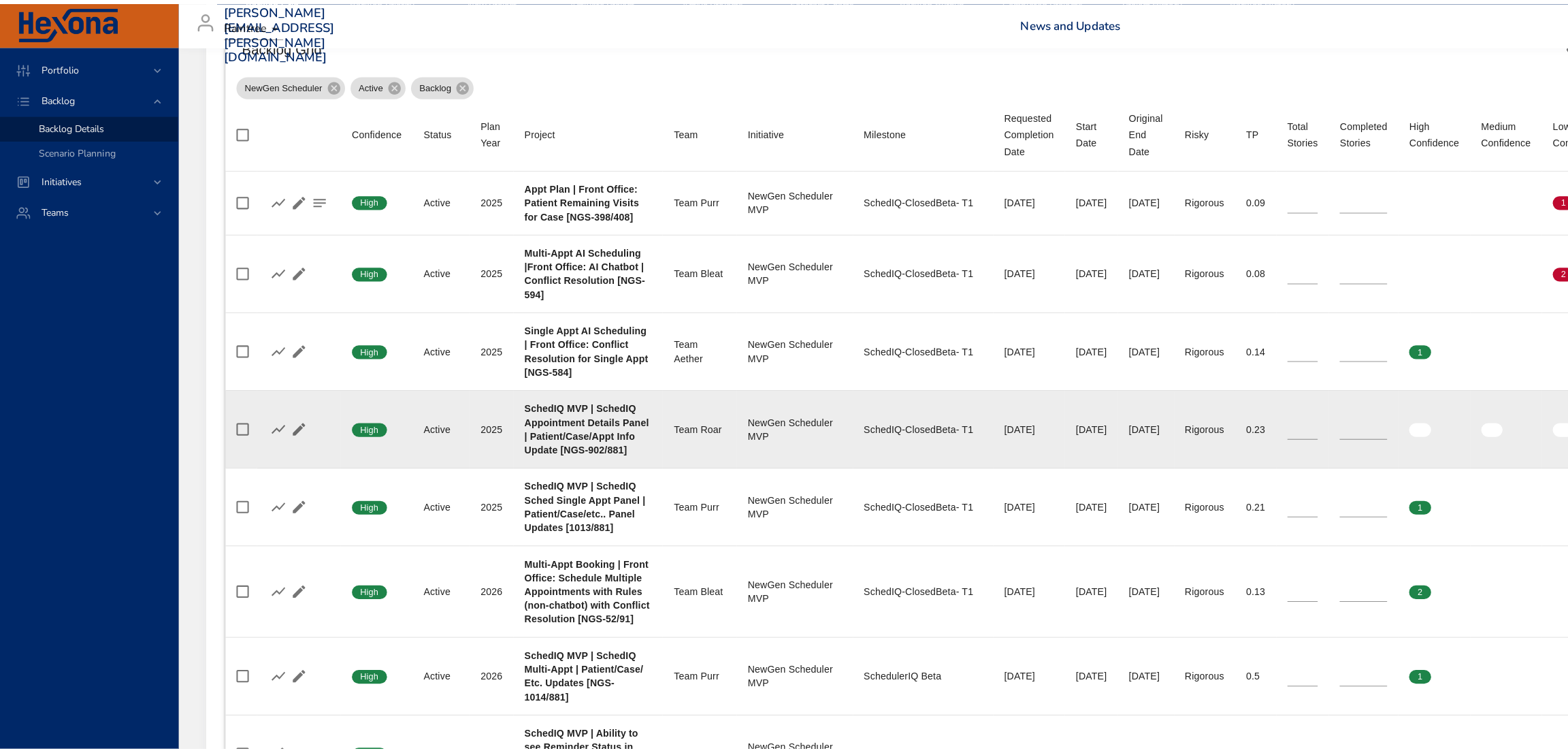
scroll to position [503, 0]
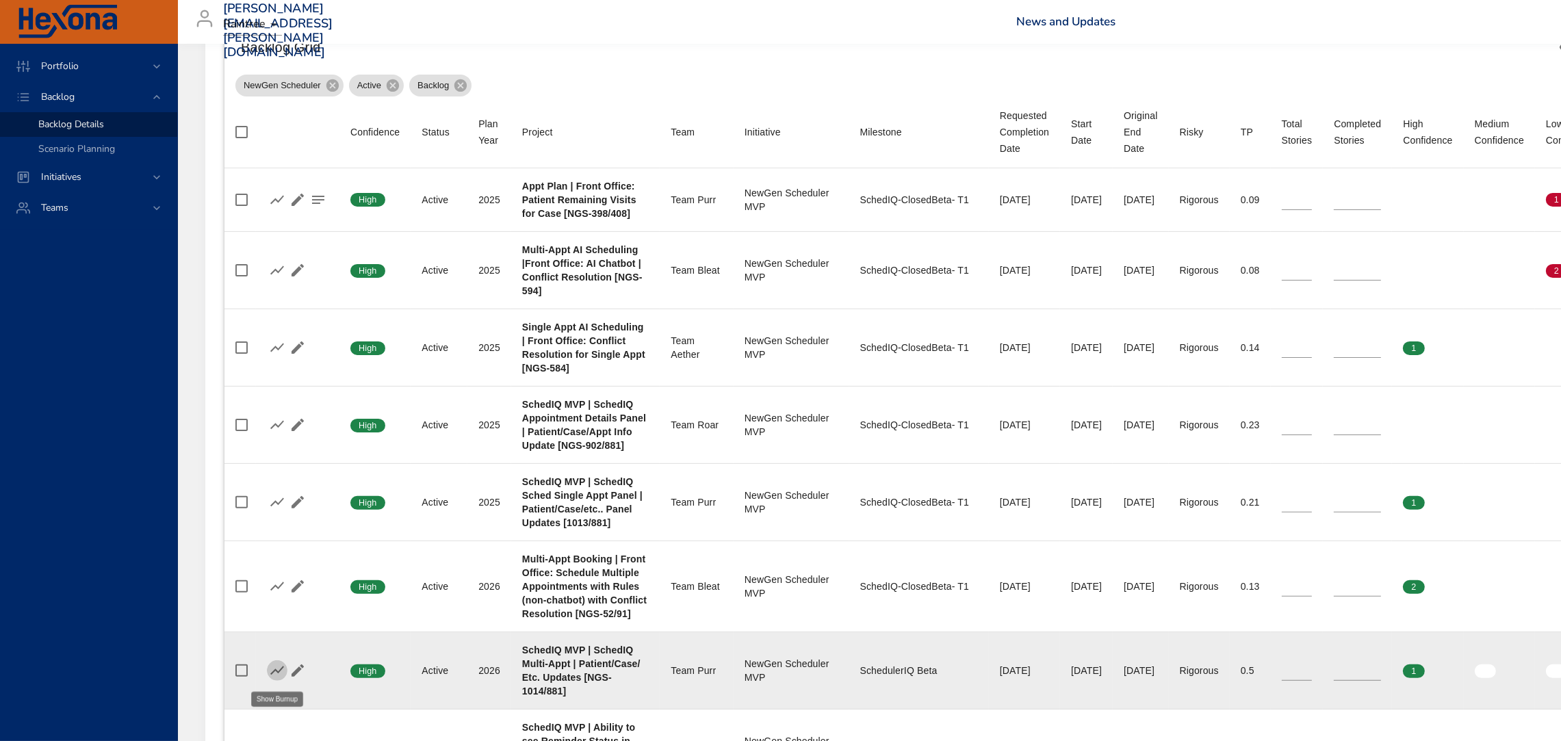
click at [274, 666] on icon "button" at bounding box center [277, 671] width 16 height 16
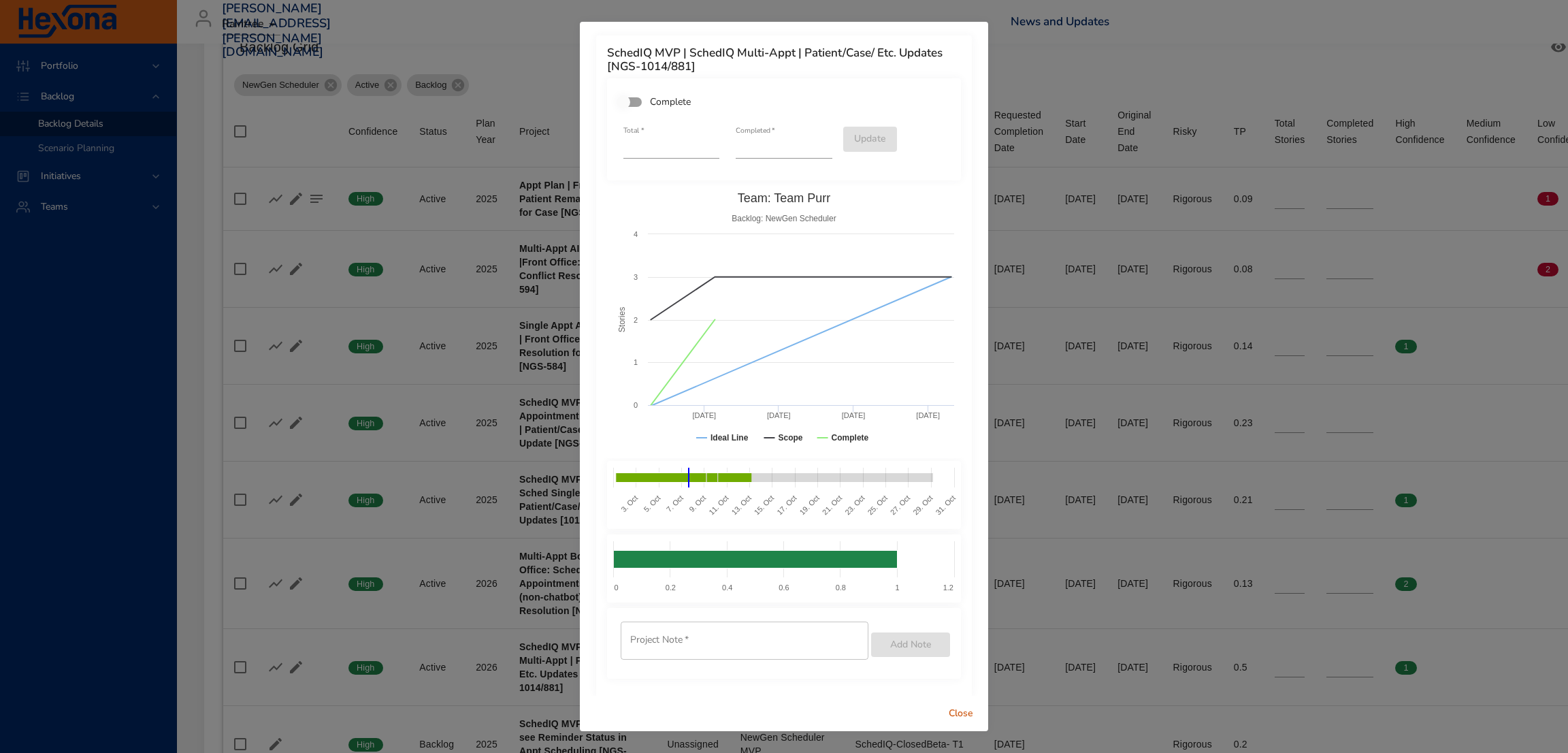
type input "*"
click at [811, 139] on input "*" at bounding box center [784, 148] width 96 height 22
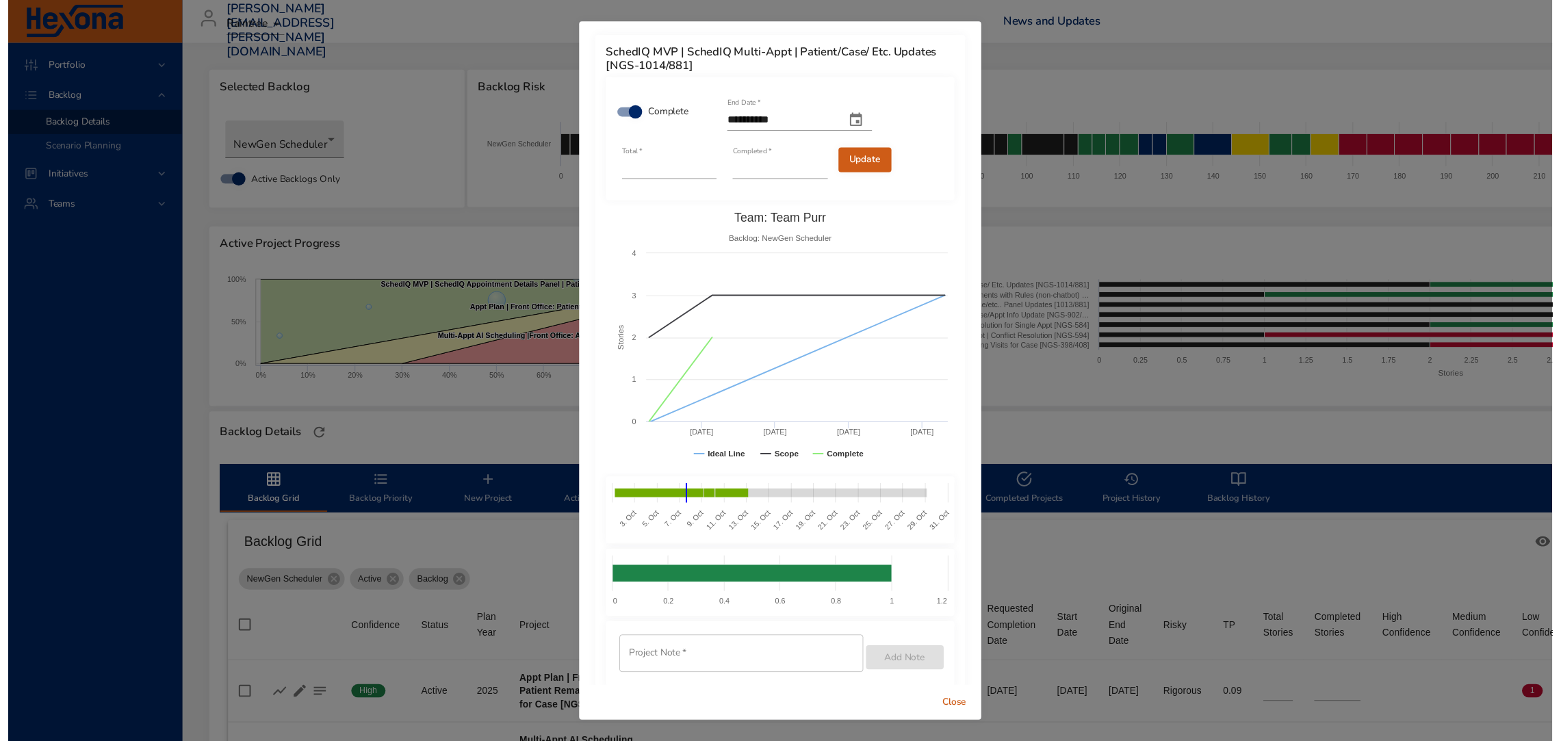
scroll to position [506, 0]
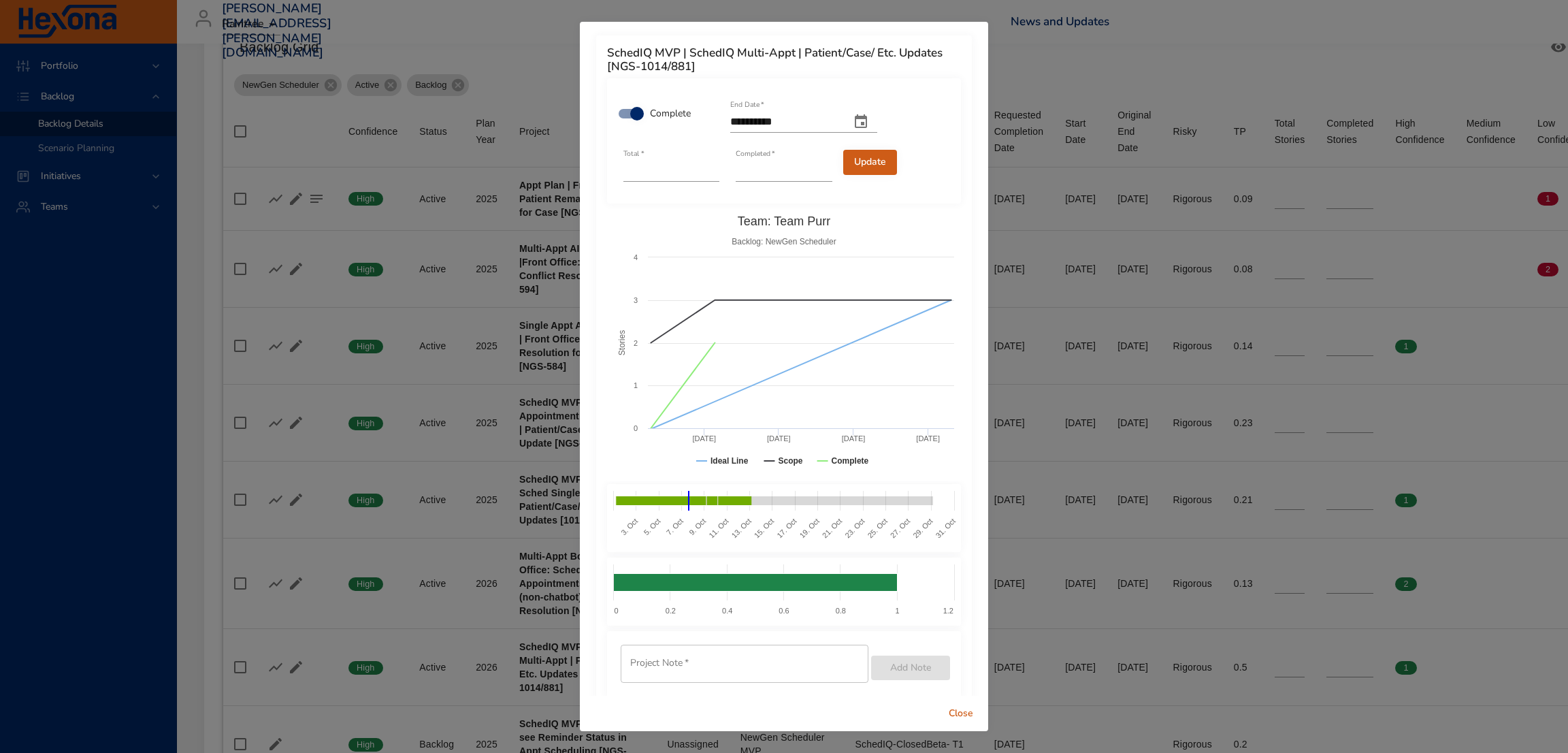
click at [866, 167] on span "Update" at bounding box center [870, 162] width 32 height 17
type input "*"
click at [963, 712] on span "Close" at bounding box center [960, 713] width 33 height 17
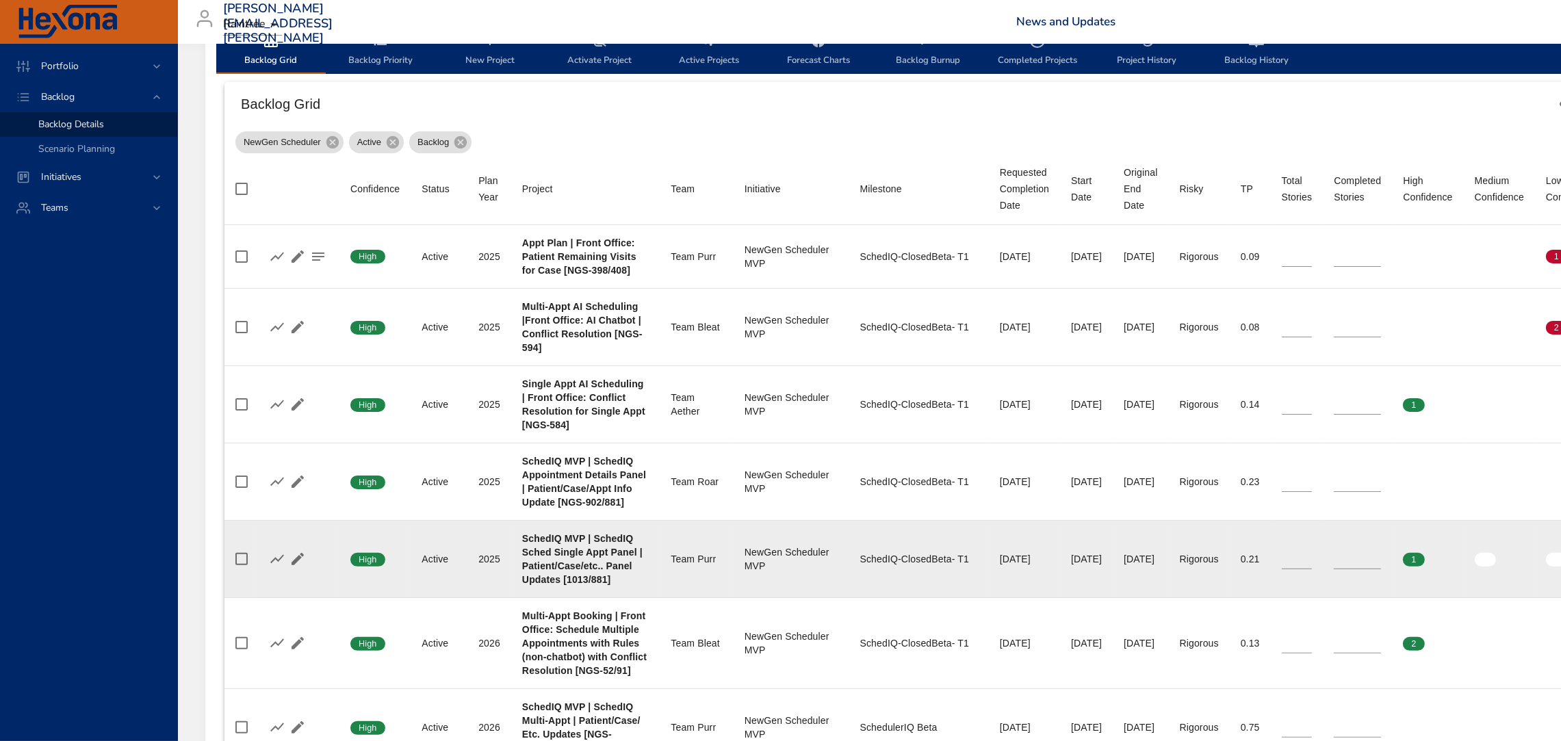
scroll to position [448, 0]
